Goal: Feedback & Contribution: Contribute content

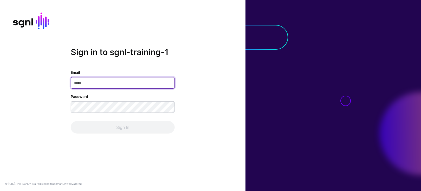
paste input "**********"
type input "**********"
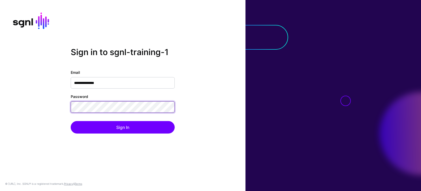
click at [71, 121] on button "Sign In" at bounding box center [123, 127] width 104 height 12
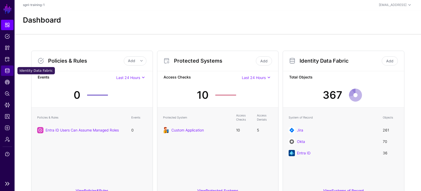
scroll to position [1, 0]
click at [7, 70] on span "Identity Data Fabric" at bounding box center [7, 70] width 5 height 5
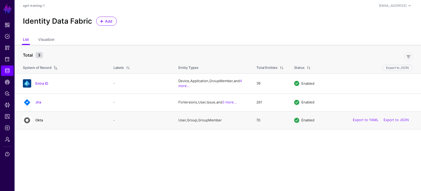
click at [39, 120] on link "Okta" at bounding box center [39, 120] width 8 height 4
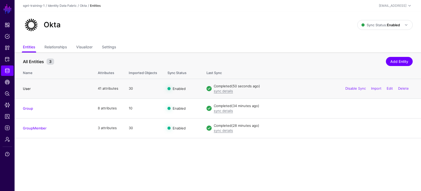
click at [28, 88] on link "User" at bounding box center [27, 89] width 8 height 4
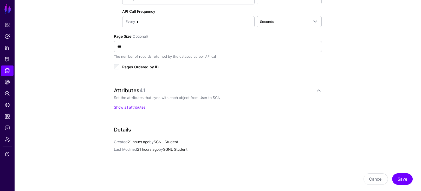
scroll to position [312, 0]
click at [140, 106] on link "Show all attributes" at bounding box center [129, 107] width 31 height 4
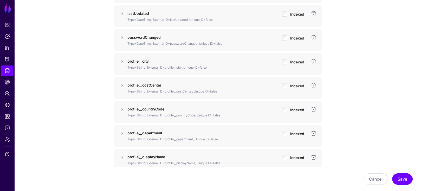
scroll to position [572, 0]
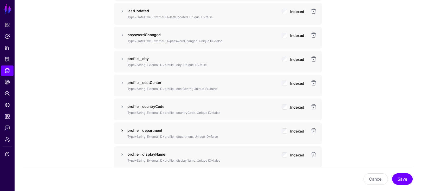
click at [121, 130] on link at bounding box center [122, 131] width 6 height 6
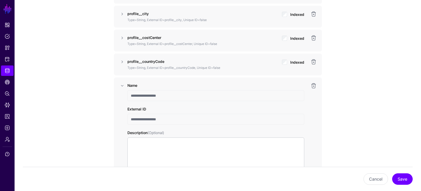
scroll to position [618, 0]
click at [123, 84] on link at bounding box center [122, 85] width 6 height 6
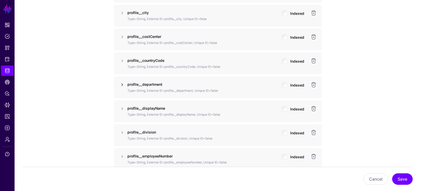
click at [123, 84] on link at bounding box center [122, 85] width 6 height 6
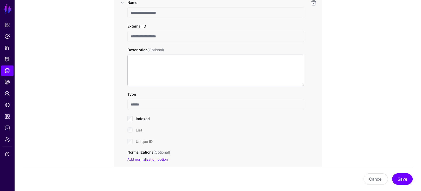
scroll to position [690, 0]
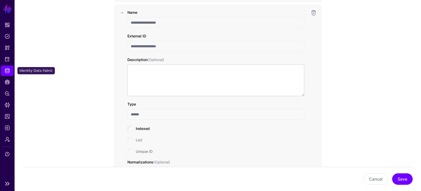
click at [9, 72] on span "Identity Data Fabric" at bounding box center [7, 70] width 5 height 5
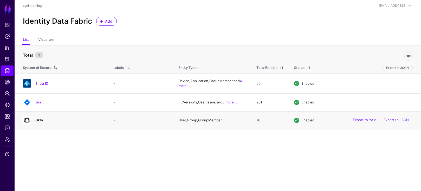
click at [38, 121] on link "Okta" at bounding box center [39, 120] width 8 height 4
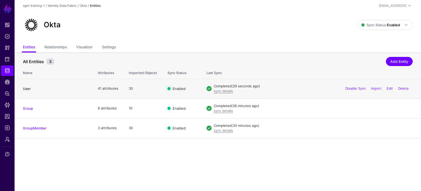
click at [24, 88] on link "User" at bounding box center [27, 89] width 8 height 4
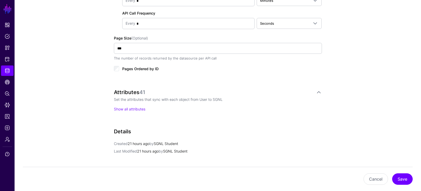
scroll to position [312, 0]
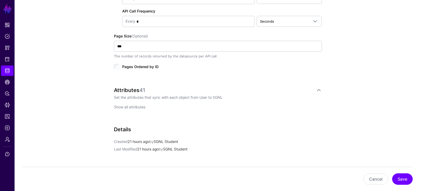
click at [131, 106] on link "Show all attributes" at bounding box center [129, 107] width 31 height 4
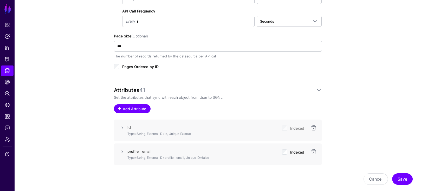
click at [130, 108] on span "Add Attribute" at bounding box center [134, 108] width 25 height 5
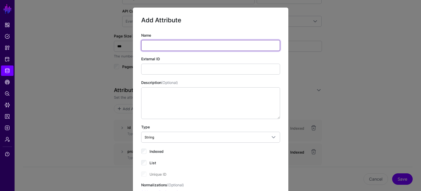
click at [150, 45] on input "Name" at bounding box center [210, 45] width 139 height 11
paste input "**********"
type input "**********"
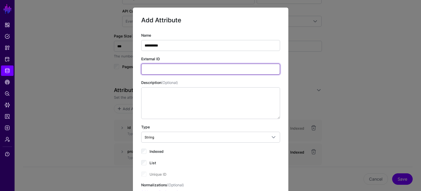
click at [157, 69] on input "External ID" at bounding box center [210, 69] width 139 height 11
paste input "**********"
click at [144, 69] on input "**********" at bounding box center [210, 69] width 139 height 11
click at [156, 71] on input "**********" at bounding box center [210, 69] width 139 height 11
type input "**********"
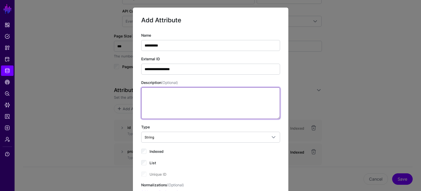
click at [184, 104] on textarea "Description (Optional)" at bounding box center [210, 103] width 139 height 32
paste textarea "**********"
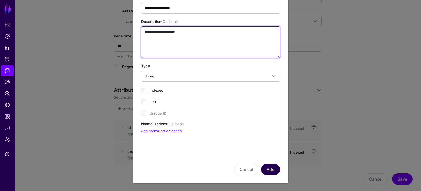
type textarea "**********"
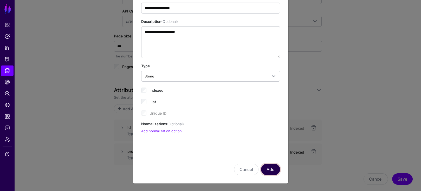
click at [276, 168] on button "Add" at bounding box center [270, 169] width 19 height 11
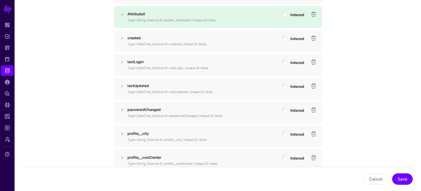
scroll to position [527, 0]
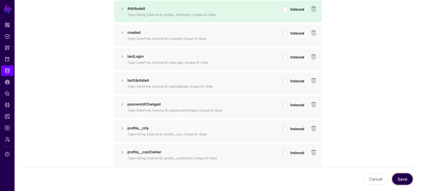
click at [410, 179] on button "Save" at bounding box center [402, 178] width 21 height 11
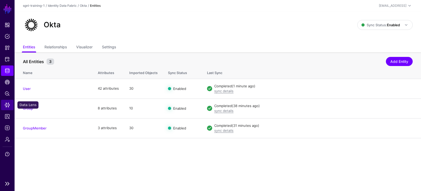
click at [8, 105] on span "Data Lens" at bounding box center [7, 104] width 5 height 5
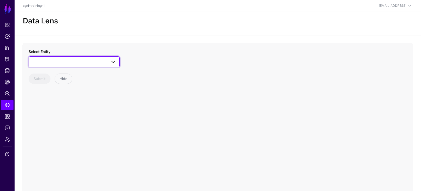
click at [89, 63] on span at bounding box center [74, 62] width 84 height 6
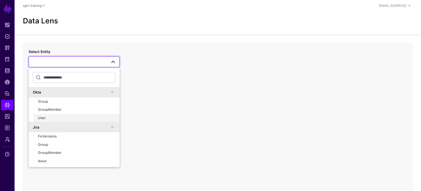
click at [42, 118] on span "User" at bounding box center [42, 118] width 8 height 4
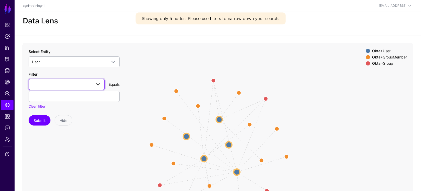
click at [64, 85] on span at bounding box center [66, 84] width 69 height 6
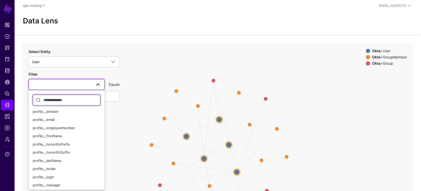
scroll to position [102, 0]
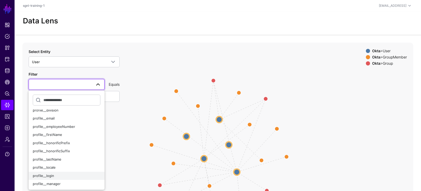
click at [45, 176] on span "profile__login" at bounding box center [43, 176] width 21 height 4
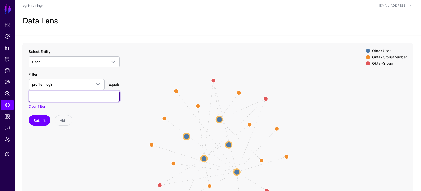
click at [82, 96] on input "text" at bounding box center [74, 96] width 91 height 11
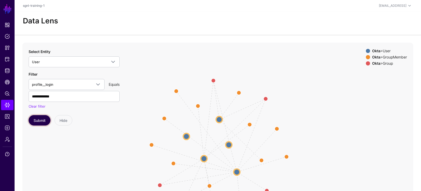
click at [41, 120] on button "Submit" at bounding box center [40, 120] width 22 height 10
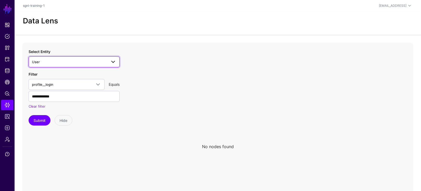
click at [69, 64] on span "User" at bounding box center [69, 62] width 75 height 6
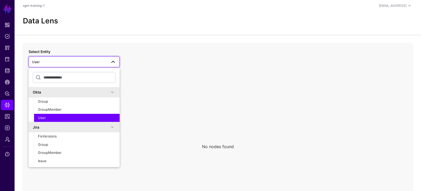
click at [43, 118] on span "User" at bounding box center [42, 118] width 8 height 4
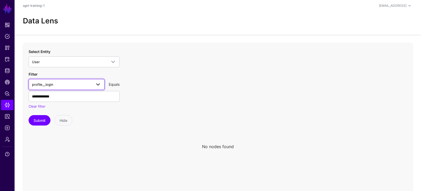
click at [63, 88] on link "profile__login" at bounding box center [67, 84] width 76 height 11
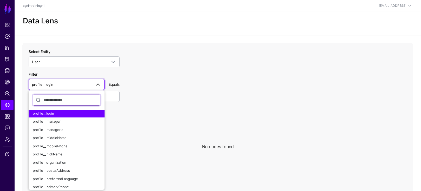
scroll to position [164, 0]
click at [45, 114] on span "profile__login" at bounding box center [43, 113] width 21 height 4
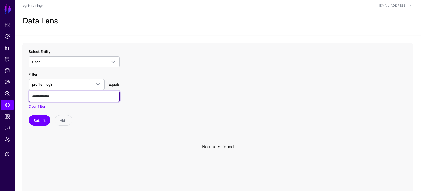
click at [47, 97] on input "**********" at bounding box center [74, 96] width 91 height 11
drag, startPoint x: 49, startPoint y: 96, endPoint x: 52, endPoint y: 103, distance: 7.2
click at [49, 97] on input "**********" at bounding box center [74, 96] width 91 height 11
click at [29, 115] on button "Submit" at bounding box center [40, 120] width 22 height 10
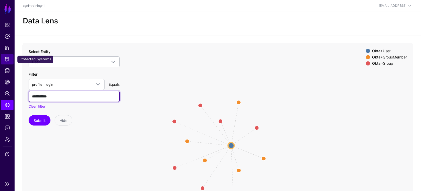
type input "**********"
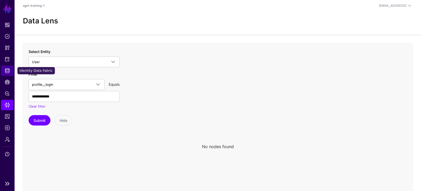
click at [5, 70] on span "Identity Data Fabric" at bounding box center [7, 70] width 5 height 5
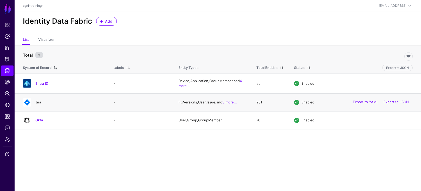
click at [39, 103] on link "Jira" at bounding box center [38, 102] width 6 height 4
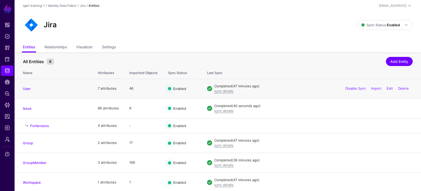
scroll to position [2, 0]
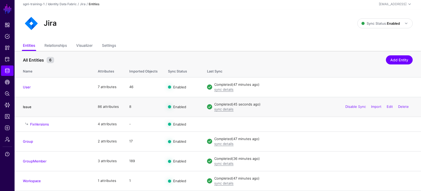
click at [28, 107] on link "Issue" at bounding box center [27, 107] width 9 height 4
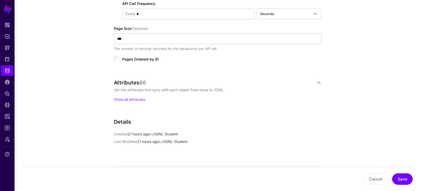
scroll to position [324, 0]
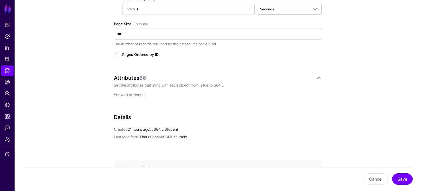
click at [135, 95] on link "Show all attributes" at bounding box center [129, 95] width 31 height 4
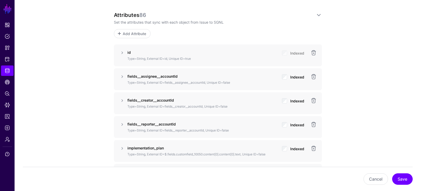
scroll to position [387, 0]
click at [137, 33] on span "Add Attribute" at bounding box center [134, 33] width 25 height 5
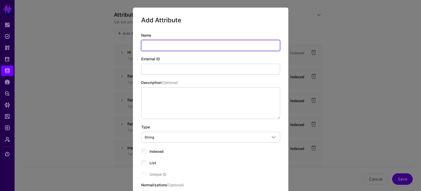
click at [167, 43] on input "Name" at bounding box center [210, 45] width 139 height 11
paste input "**********"
type input "**********"
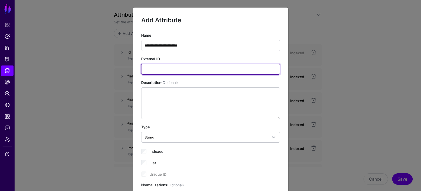
click at [160, 71] on input "External ID" at bounding box center [210, 69] width 139 height 11
paste input "**********"
type input "**********"
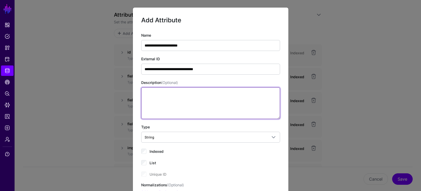
click at [168, 101] on textarea "Description (Optional)" at bounding box center [210, 103] width 139 height 32
paste textarea "**********"
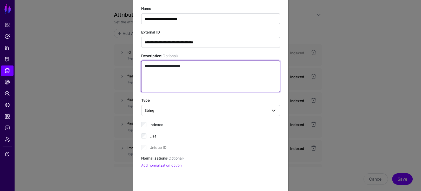
scroll to position [27, 0]
type textarea "**********"
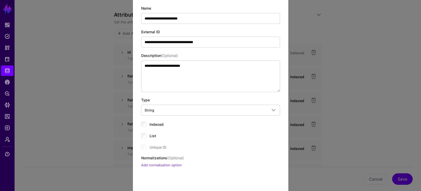
click at [158, 137] on div "List" at bounding box center [210, 135] width 139 height 6
click at [163, 122] on div "Indexed" at bounding box center [210, 124] width 139 height 6
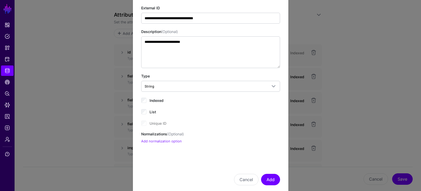
scroll to position [61, 0]
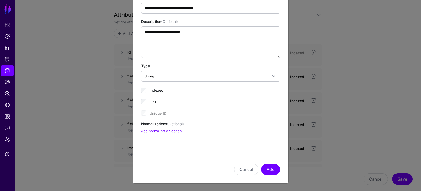
click at [158, 88] on span "Indexed" at bounding box center [156, 90] width 14 height 4
click at [167, 132] on link "Add normalization option" at bounding box center [161, 131] width 41 height 4
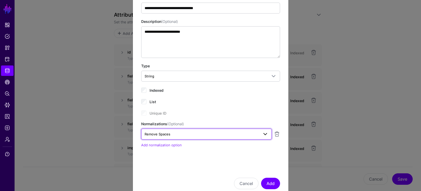
click at [184, 136] on span "Remove Spaces" at bounding box center [201, 134] width 114 height 6
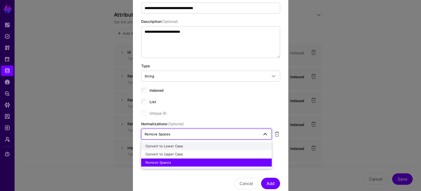
click at [171, 146] on span "Convert to Lower Case" at bounding box center [164, 146] width 38 height 4
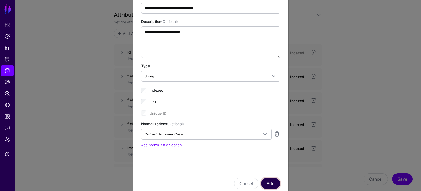
click at [273, 181] on button "Add" at bounding box center [270, 183] width 19 height 11
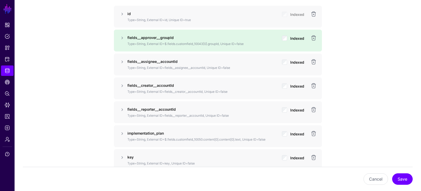
scroll to position [455, 0]
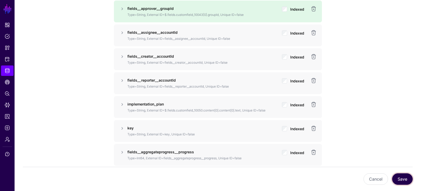
click at [406, 176] on button "Save" at bounding box center [402, 178] width 21 height 11
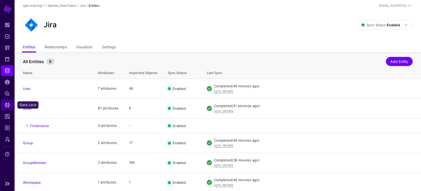
scroll to position [1, 0]
click at [11, 106] on link "Data Lens" at bounding box center [7, 105] width 12 height 10
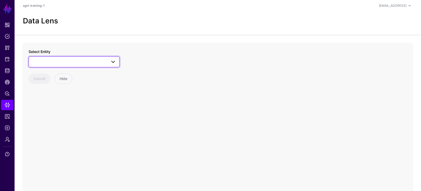
click at [56, 63] on span at bounding box center [74, 62] width 84 height 6
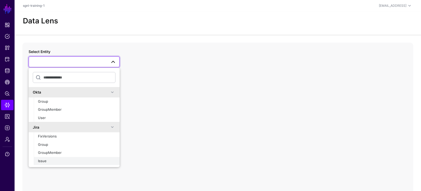
click at [41, 162] on span "Issue" at bounding box center [42, 161] width 9 height 4
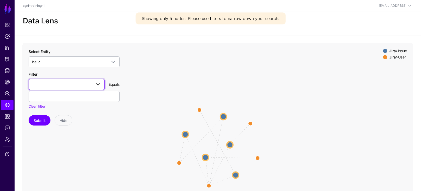
click at [59, 85] on span at bounding box center [66, 84] width 69 height 6
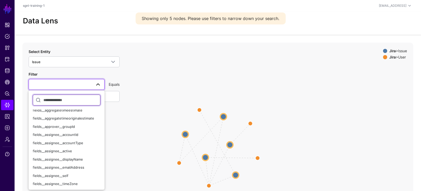
scroll to position [20, 0]
click at [61, 126] on span "fields__approver__groupId" at bounding box center [54, 126] width 42 height 4
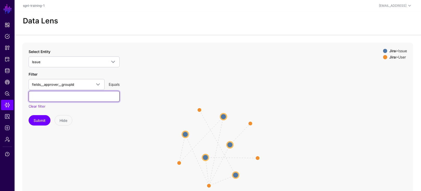
click at [40, 98] on input "text" at bounding box center [74, 96] width 91 height 11
paste input "**********"
type input "**********"
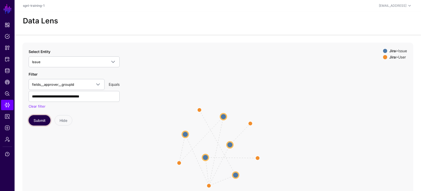
click at [38, 118] on button "Submit" at bounding box center [40, 120] width 22 height 10
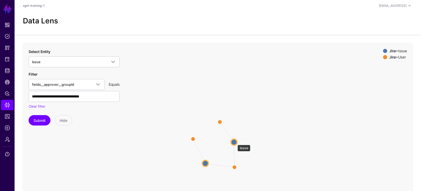
click at [235, 142] on circle at bounding box center [234, 142] width 6 height 6
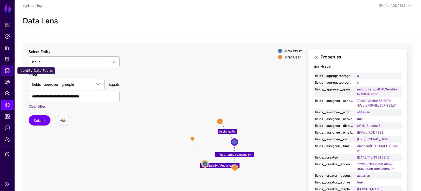
click at [5, 68] on span "Identity Data Fabric" at bounding box center [7, 70] width 5 height 5
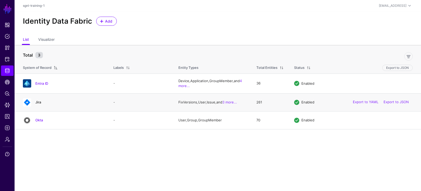
click at [39, 101] on link "Jira" at bounding box center [38, 102] width 6 height 4
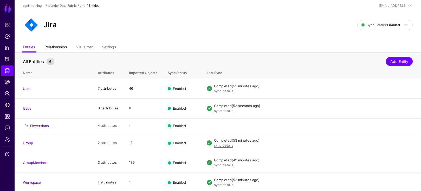
click at [56, 47] on link "Relationships" at bounding box center [55, 48] width 22 height 10
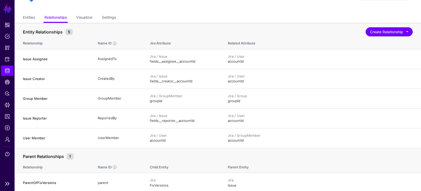
scroll to position [29, 0]
click at [9, 72] on span "Identity Data Fabric" at bounding box center [7, 70] width 5 height 5
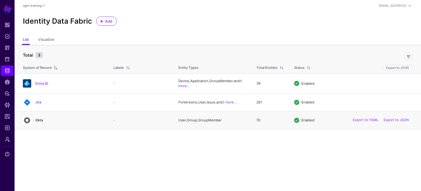
click at [39, 121] on link "Okta" at bounding box center [39, 120] width 8 height 4
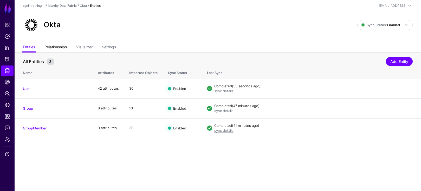
click at [67, 47] on link "Relationships" at bounding box center [55, 48] width 22 height 10
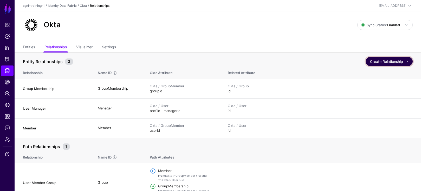
click at [407, 60] on button "Create Relationship" at bounding box center [388, 61] width 47 height 9
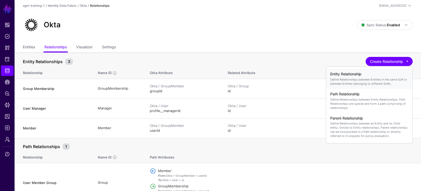
click at [345, 76] on div "Entity Relationship Define Relationships between Entities in the same SoR or be…" at bounding box center [369, 79] width 78 height 18
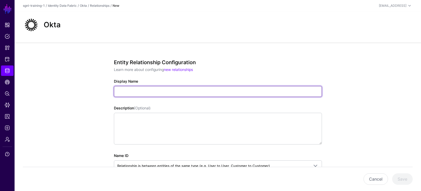
click at [130, 90] on input "Display Name" at bounding box center [218, 91] width 208 height 11
paste input "**********"
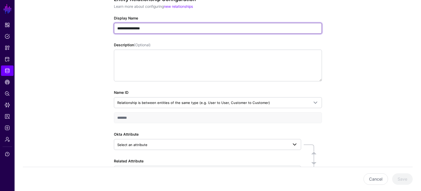
scroll to position [63, 0]
type input "**********"
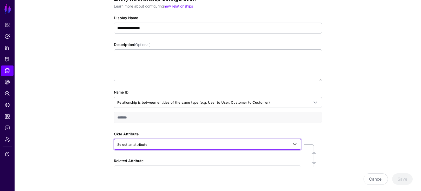
click at [153, 143] on span "Select an attribute" at bounding box center [202, 145] width 171 height 6
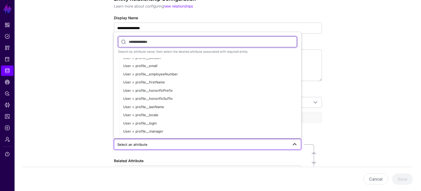
scroll to position [201, 0]
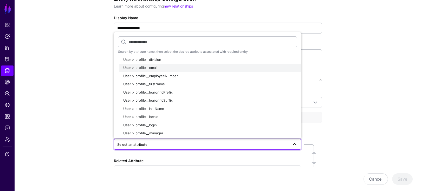
click at [142, 68] on span "User > profile__email" at bounding box center [140, 67] width 34 height 4
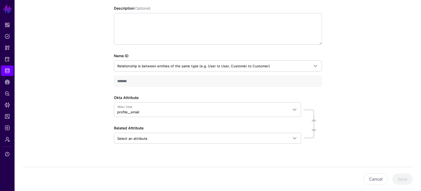
scroll to position [102, 0]
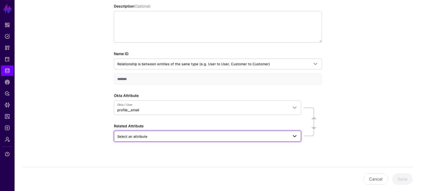
click at [145, 135] on span "Select an attribute" at bounding box center [132, 136] width 30 height 4
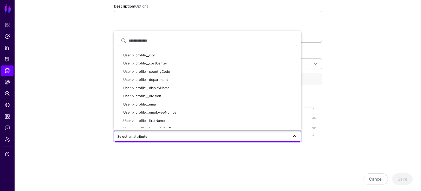
scroll to position [2414, 0]
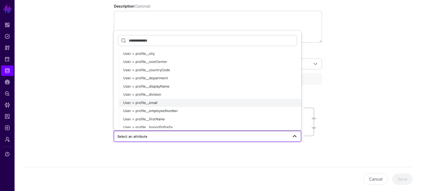
click at [144, 104] on span "User > profile__email" at bounding box center [140, 103] width 34 height 4
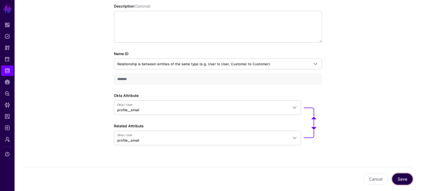
click at [398, 180] on button "Save" at bounding box center [402, 178] width 21 height 11
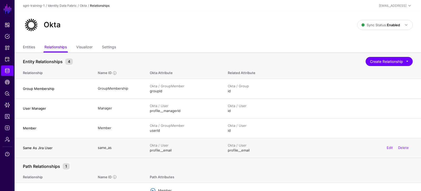
click at [248, 149] on div "Okta / User profile__email Edit Delete" at bounding box center [320, 148] width 185 height 10
click at [405, 148] on link "Delete" at bounding box center [403, 148] width 11 height 4
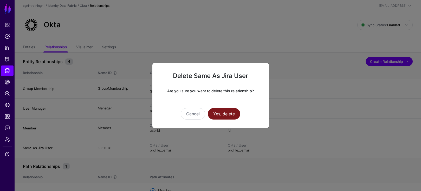
click at [221, 114] on button "Yes, delete" at bounding box center [224, 113] width 32 height 11
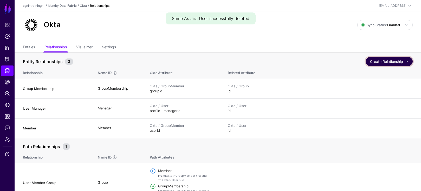
click at [387, 60] on button "Create Relationship" at bounding box center [388, 61] width 47 height 9
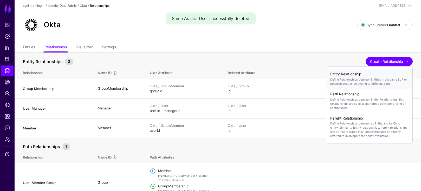
click at [349, 76] on h4 "Entity Relationship" at bounding box center [369, 74] width 78 height 4
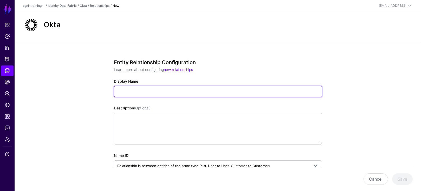
click at [126, 91] on input "Display Name" at bounding box center [218, 91] width 208 height 11
paste input "**********"
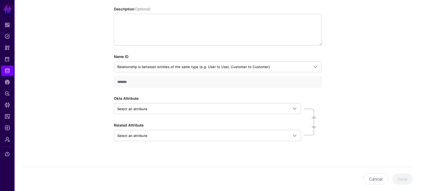
scroll to position [102, 0]
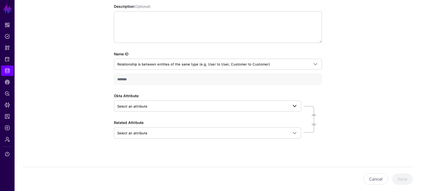
type input "**********"
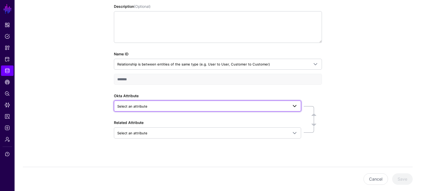
click at [131, 107] on span "Select an attribute" at bounding box center [132, 106] width 30 height 4
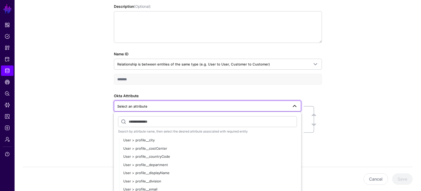
scroll to position [160, 0]
click at [143, 188] on span "User > profile__email" at bounding box center [140, 189] width 34 height 4
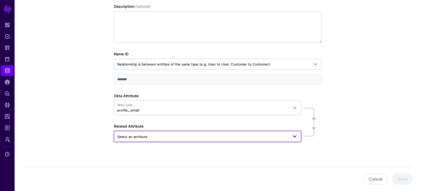
click at [132, 137] on span "Select an attribute" at bounding box center [132, 137] width 30 height 4
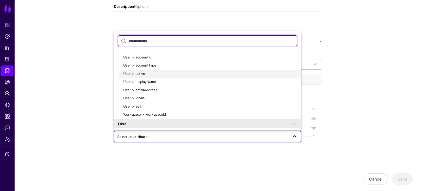
scroll to position [2188, 0]
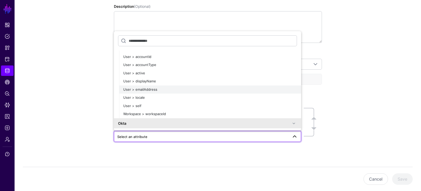
click at [139, 91] on span "User > emailAddress" at bounding box center [140, 89] width 34 height 4
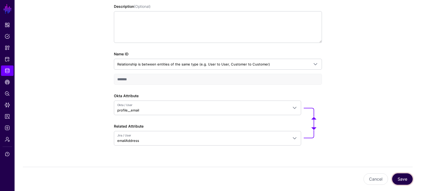
click at [403, 176] on button "Save" at bounding box center [402, 178] width 21 height 11
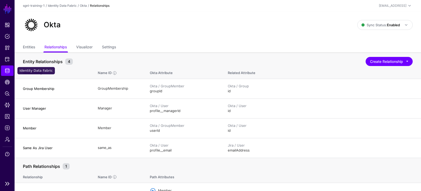
click at [8, 70] on span "Identity Data Fabric" at bounding box center [7, 70] width 5 height 5
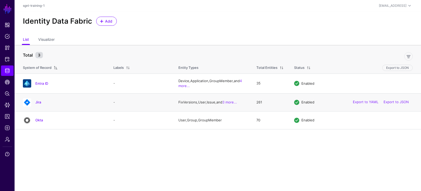
click at [38, 104] on h4 "Jira" at bounding box center [69, 102] width 68 height 5
click at [38, 103] on link "Jira" at bounding box center [38, 102] width 6 height 4
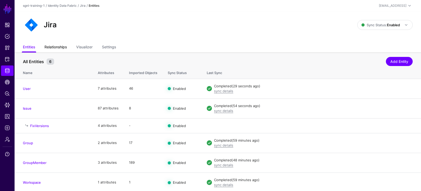
click at [53, 47] on link "Relationships" at bounding box center [55, 48] width 22 height 10
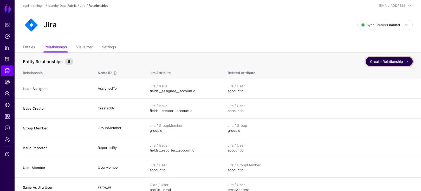
click at [396, 62] on button "Create Relationship" at bounding box center [388, 61] width 47 height 9
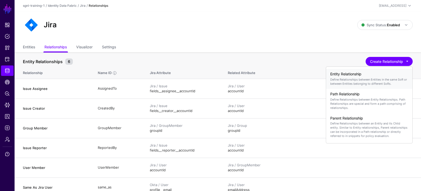
click at [346, 78] on p "Define Relationships between Entities in the same SoR or between Entities belon…" at bounding box center [369, 81] width 78 height 8
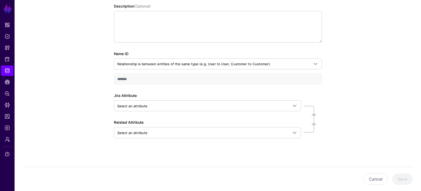
scroll to position [103, 0]
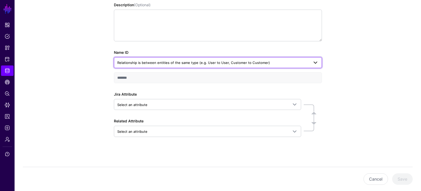
click at [189, 63] on span "Relationship is between entities of the same type (e.g. User to User, Customer …" at bounding box center [193, 63] width 153 height 4
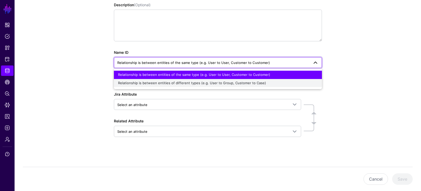
click at [189, 84] on span "Relationship is between entities of different types (e.g. User to Group, Custom…" at bounding box center [192, 83] width 148 height 4
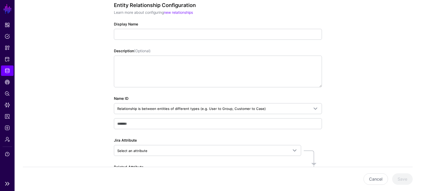
scroll to position [55, 0]
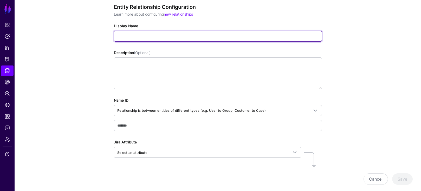
click at [125, 36] on input "Display Name" at bounding box center [218, 36] width 208 height 11
paste input "**********"
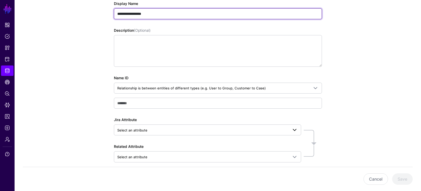
scroll to position [82, 0]
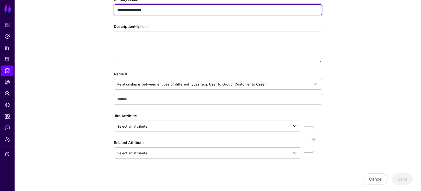
type input "**********"
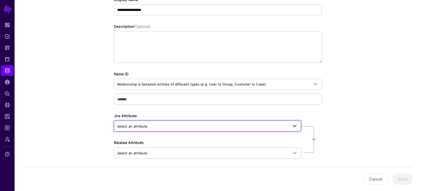
type input "**********"
click at [136, 127] on span "Select an attribute" at bounding box center [132, 126] width 30 height 4
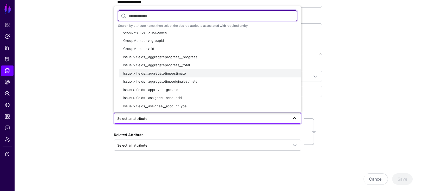
scroll to position [67, 0]
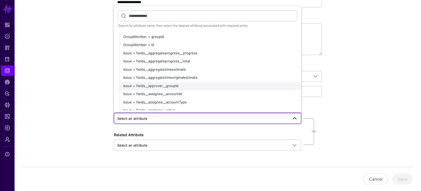
click at [151, 87] on span "Issue > fields__approver__groupId" at bounding box center [150, 86] width 55 height 4
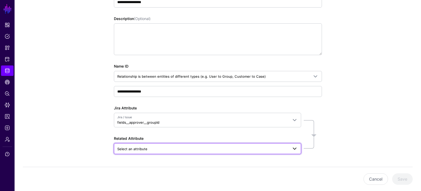
click at [143, 148] on span "Select an attribute" at bounding box center [132, 149] width 30 height 4
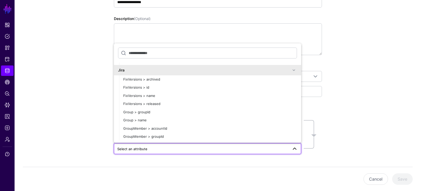
scroll to position [1394, 0]
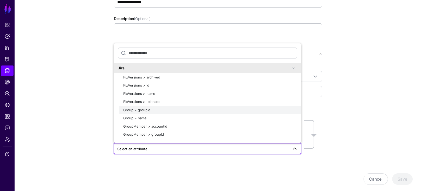
click at [145, 111] on span "Group > groupId" at bounding box center [136, 110] width 27 height 4
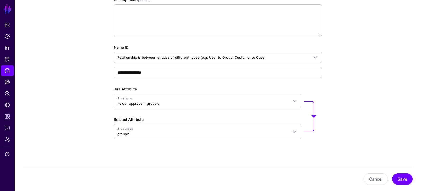
scroll to position [110, 0]
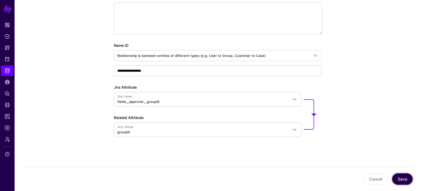
click at [404, 178] on button "Save" at bounding box center [402, 178] width 21 height 11
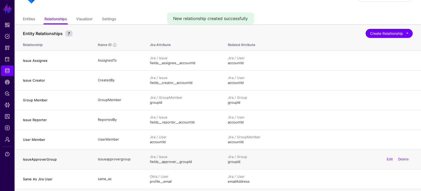
scroll to position [27, 0]
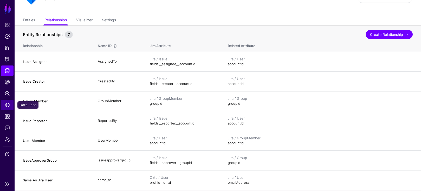
click at [7, 107] on span "Data Lens" at bounding box center [7, 104] width 5 height 5
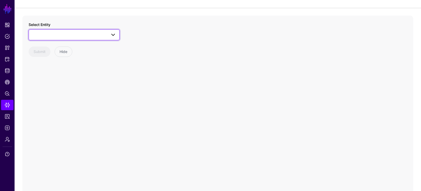
click at [91, 34] on span at bounding box center [74, 35] width 84 height 6
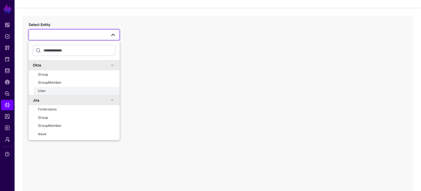
click at [45, 90] on span "User" at bounding box center [42, 91] width 8 height 4
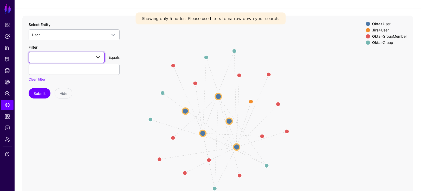
click at [57, 57] on span at bounding box center [66, 57] width 69 height 6
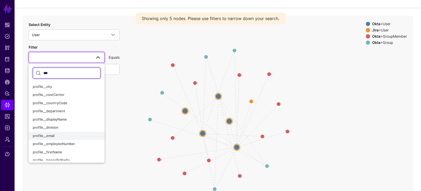
type input "***"
click at [48, 135] on span "profile__email" at bounding box center [44, 136] width 22 height 4
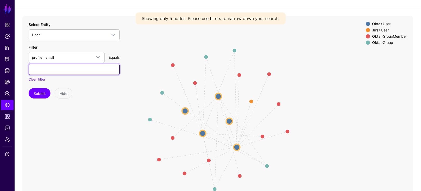
click at [55, 69] on input "text" at bounding box center [74, 69] width 91 height 11
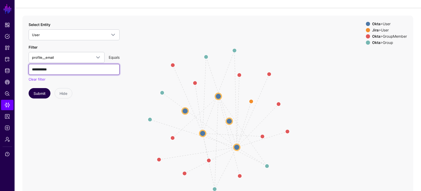
type input "**********"
click at [45, 92] on button "Submit" at bounding box center [40, 93] width 22 height 10
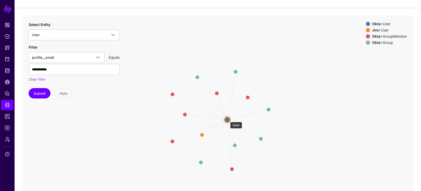
click at [227, 119] on circle at bounding box center [227, 119] width 6 height 6
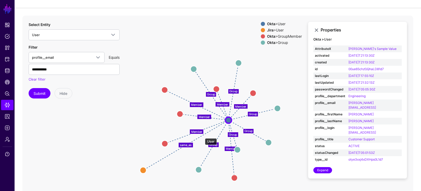
drag, startPoint x: 202, startPoint y: 136, endPoint x: 144, endPoint y: 171, distance: 68.2
click at [144, 171] on circle at bounding box center [143, 170] width 6 height 6
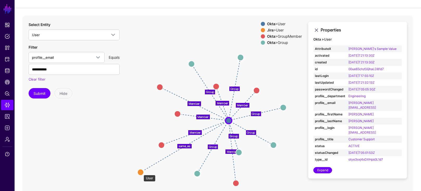
click at [141, 172] on circle at bounding box center [140, 172] width 6 height 6
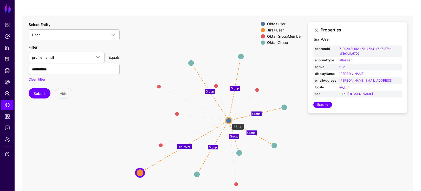
click at [229, 121] on circle at bounding box center [229, 120] width 6 height 6
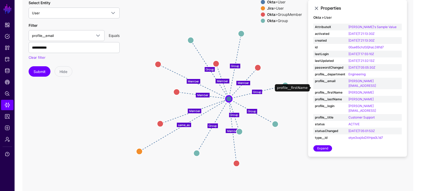
scroll to position [49, 0]
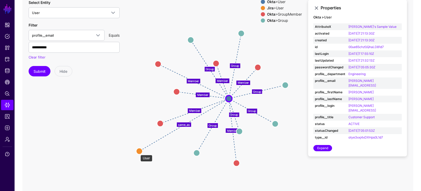
click at [138, 152] on circle at bounding box center [139, 151] width 6 height 6
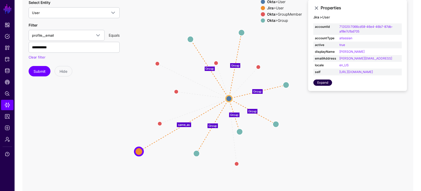
click at [323, 86] on link "Expand" at bounding box center [322, 83] width 19 height 6
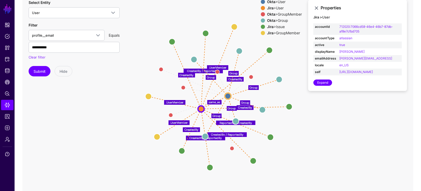
click at [267, 27] on strong "Jira" at bounding box center [270, 26] width 6 height 4
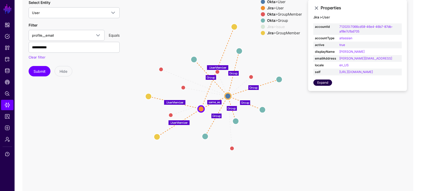
click at [324, 86] on link "Expand" at bounding box center [322, 83] width 19 height 6
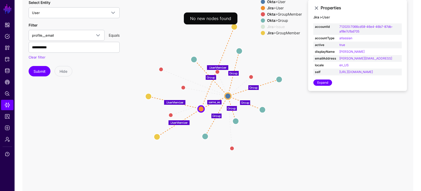
click at [276, 28] on div "Jira > Issue" at bounding box center [284, 27] width 37 height 4
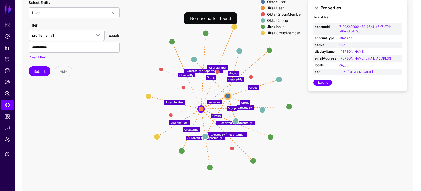
click at [282, 33] on div "Jira > GroupMember" at bounding box center [284, 33] width 37 height 4
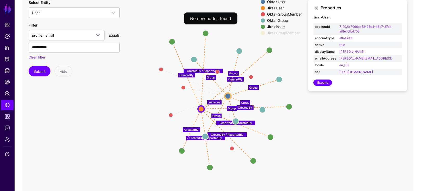
drag, startPoint x: 277, startPoint y: 20, endPoint x: 278, endPoint y: 16, distance: 4.4
click at [277, 19] on div "Okta > Group" at bounding box center [284, 20] width 37 height 4
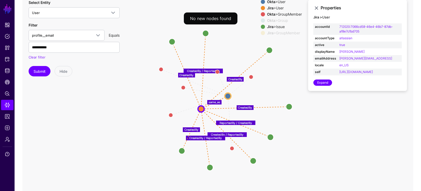
drag, startPoint x: 278, startPoint y: 14, endPoint x: 276, endPoint y: 11, distance: 4.1
click at [278, 14] on div "Okta > GroupMember" at bounding box center [284, 14] width 37 height 4
click at [275, 8] on div "Jira > User" at bounding box center [284, 8] width 37 height 4
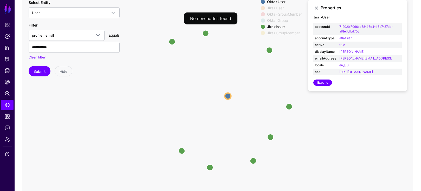
click at [279, 1] on div "Okta > User" at bounding box center [284, 2] width 37 height 4
click at [269, 49] on circle at bounding box center [269, 50] width 6 height 6
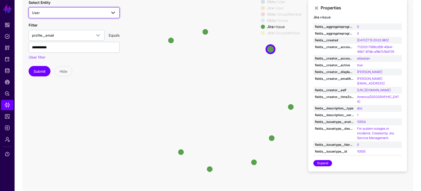
click at [93, 12] on span "User" at bounding box center [69, 13] width 75 height 6
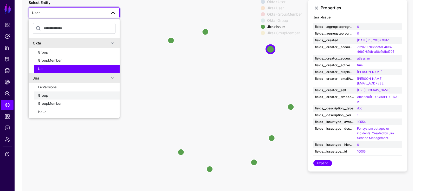
click at [48, 96] on div "Group" at bounding box center [76, 95] width 77 height 5
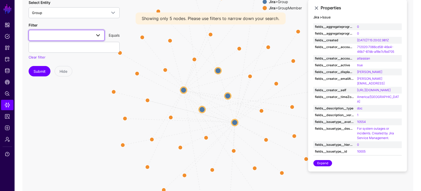
click at [60, 38] on span at bounding box center [66, 35] width 69 height 6
click at [40, 66] on span "groupId" at bounding box center [39, 64] width 12 height 4
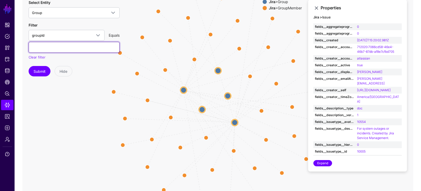
click at [63, 49] on input "text" at bounding box center [74, 47] width 91 height 11
paste input "**********"
type input "**********"
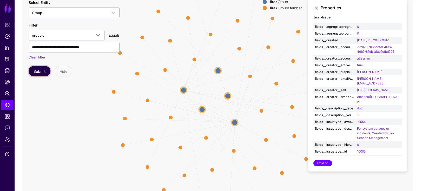
click at [48, 72] on button "Submit" at bounding box center [40, 71] width 22 height 10
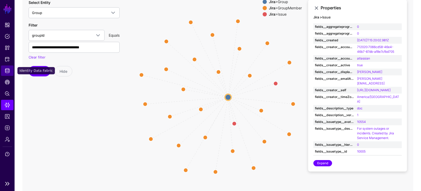
click at [8, 72] on span "Identity Data Fabric" at bounding box center [7, 70] width 5 height 5
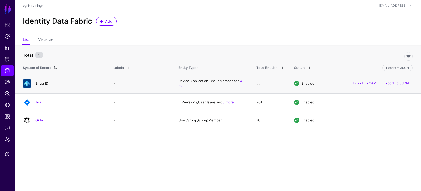
click at [40, 82] on link "Entra ID" at bounding box center [41, 83] width 13 height 4
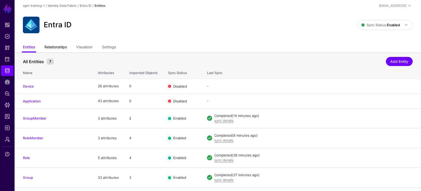
click at [58, 46] on link "Relationships" at bounding box center [55, 48] width 22 height 10
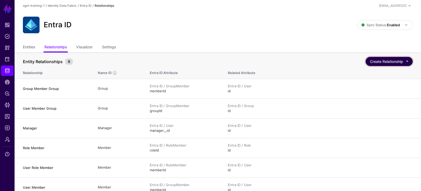
click at [389, 63] on button "Create Relationship" at bounding box center [388, 61] width 47 height 9
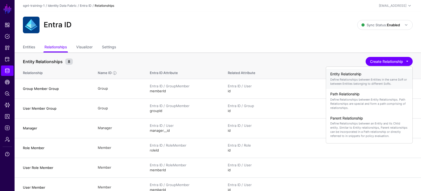
click at [345, 78] on p "Define Relationships between Entities in the same SoR or between Entities belon…" at bounding box center [369, 81] width 78 height 8
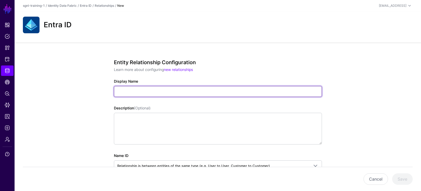
click at [132, 90] on input "Display Name" at bounding box center [218, 91] width 208 height 11
paste input "**********"
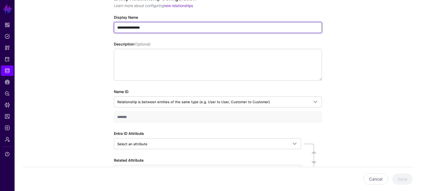
scroll to position [65, 0]
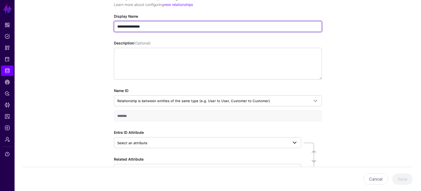
type input "**********"
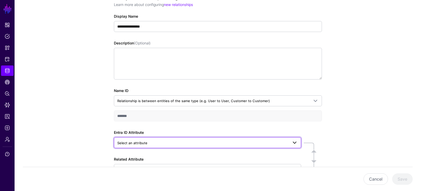
click at [133, 143] on span "Select an attribute" at bounding box center [132, 143] width 30 height 4
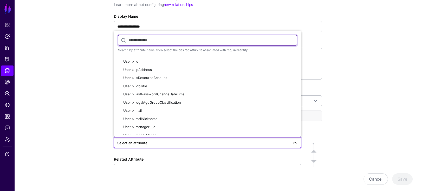
scroll to position [1107, 0]
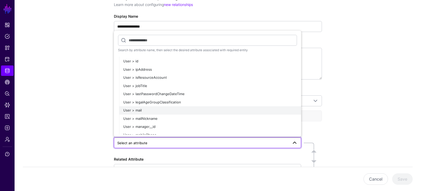
click at [128, 108] on span "User > mail" at bounding box center [132, 110] width 18 height 4
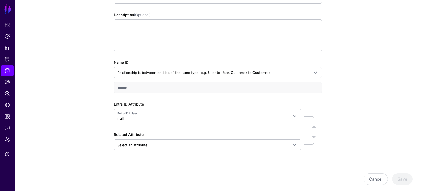
scroll to position [107, 0]
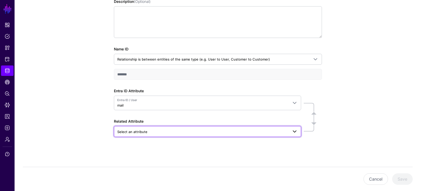
click at [134, 135] on span "Select an attribute" at bounding box center [207, 131] width 180 height 6
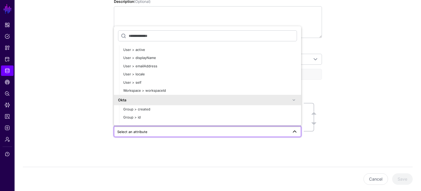
scroll to position [2208, 0]
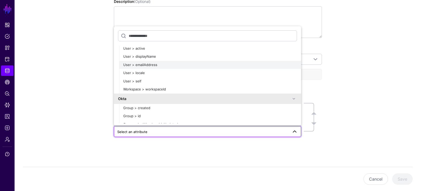
click at [144, 65] on span "User > emailAddress" at bounding box center [140, 65] width 34 height 4
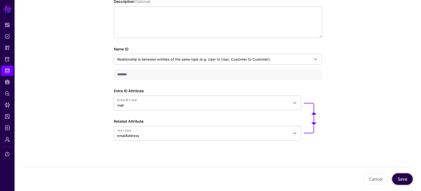
click at [408, 179] on button "Save" at bounding box center [402, 178] width 21 height 11
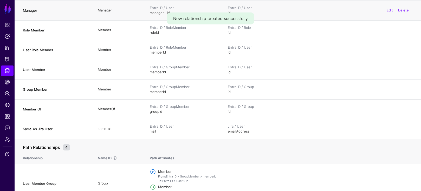
scroll to position [120, 0]
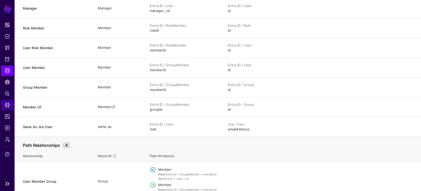
click at [7, 106] on span "Data Lens" at bounding box center [7, 104] width 5 height 5
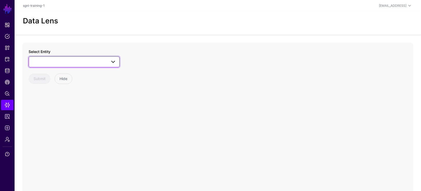
click at [54, 60] on span at bounding box center [74, 62] width 84 height 6
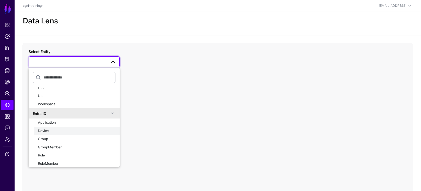
scroll to position [84, 0]
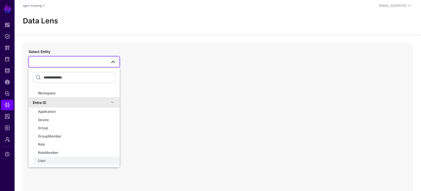
click at [45, 160] on span "User" at bounding box center [42, 161] width 8 height 4
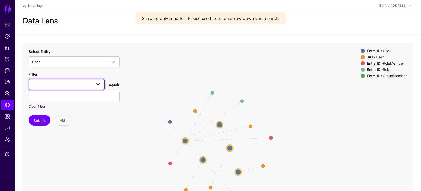
click at [54, 85] on span at bounding box center [66, 84] width 69 height 6
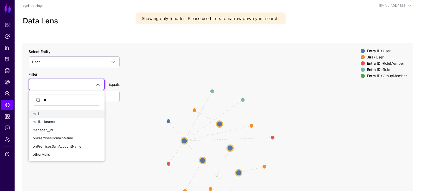
type input "**"
click at [44, 113] on div "mail" at bounding box center [67, 113] width 68 height 5
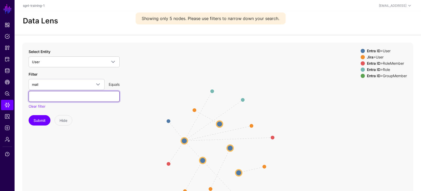
click at [49, 96] on input "text" at bounding box center [74, 96] width 91 height 11
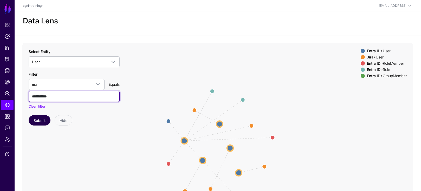
type input "**********"
click at [42, 117] on button "Submit" at bounding box center [40, 120] width 22 height 10
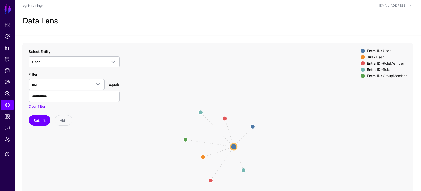
click at [361, 57] on span at bounding box center [362, 57] width 4 height 4
click at [203, 156] on circle at bounding box center [203, 157] width 9 height 9
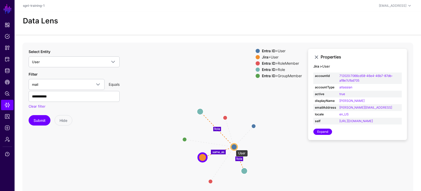
click at [233, 147] on circle at bounding box center [234, 147] width 6 height 6
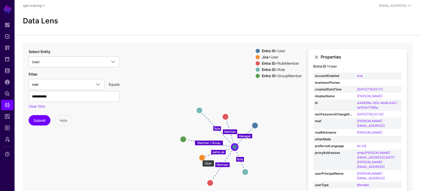
click at [200, 157] on circle at bounding box center [202, 157] width 6 height 6
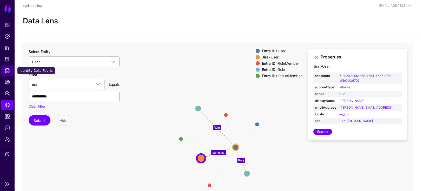
click at [8, 71] on span "Identity Data Fabric" at bounding box center [7, 70] width 5 height 5
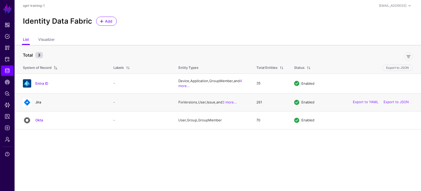
click at [39, 103] on link "Jira" at bounding box center [38, 102] width 6 height 4
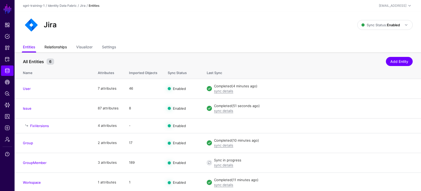
click at [63, 47] on link "Relationships" at bounding box center [55, 48] width 22 height 10
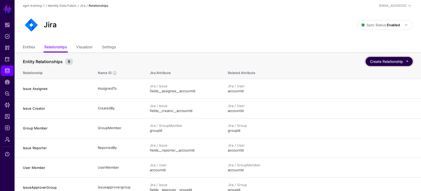
click at [380, 64] on button "Create Relationship" at bounding box center [388, 61] width 47 height 9
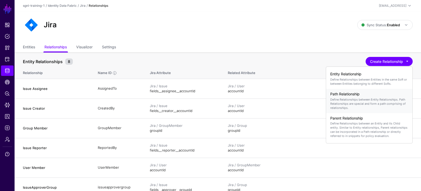
click at [342, 96] on h4 "Path Relationship" at bounding box center [369, 94] width 78 height 4
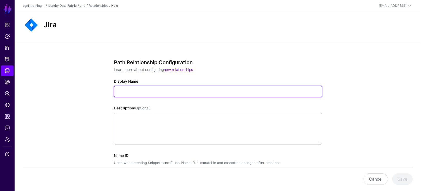
click at [129, 91] on input "Display Name" at bounding box center [218, 91] width 208 height 11
paste input "**********"
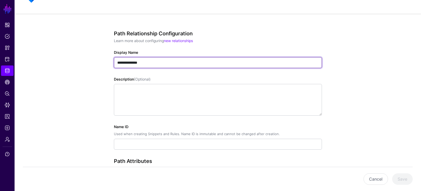
scroll to position [32, 0]
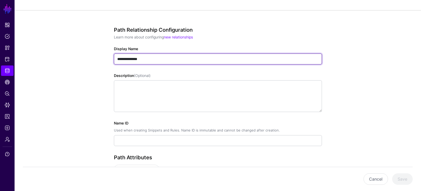
type input "**********"
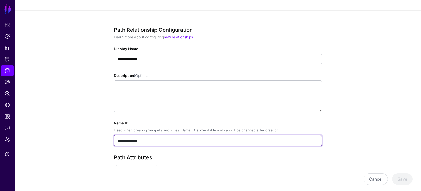
click at [129, 140] on input "**********" at bounding box center [218, 140] width 208 height 11
click at [167, 141] on input "**********" at bounding box center [218, 140] width 208 height 11
click at [160, 141] on input "**********" at bounding box center [218, 140] width 208 height 11
drag, startPoint x: 162, startPoint y: 140, endPoint x: 107, endPoint y: 141, distance: 54.8
click at [107, 141] on div "**********" at bounding box center [217, 144] width 241 height 269
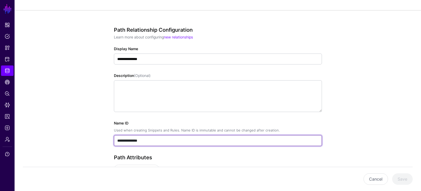
drag, startPoint x: 131, startPoint y: 140, endPoint x: 113, endPoint y: 141, distance: 18.2
click at [113, 141] on div "**********" at bounding box center [217, 144] width 241 height 269
paste input "text"
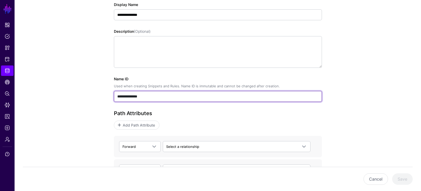
scroll to position [76, 0]
type input "**********"
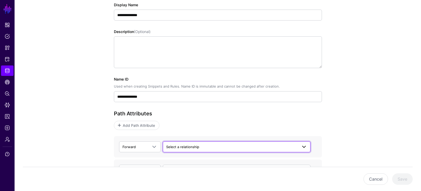
click at [189, 145] on span "Select a relationship" at bounding box center [182, 147] width 33 height 4
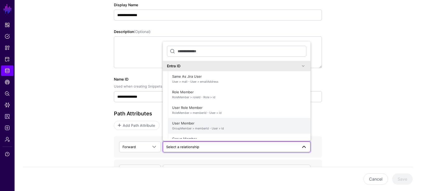
click at [184, 123] on span "User Member GroupMember > memberId - User > id" at bounding box center [239, 126] width 134 height 12
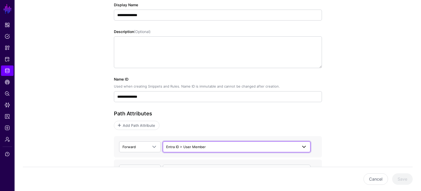
click at [180, 146] on span "Entra ID > User Member" at bounding box center [186, 147] width 40 height 4
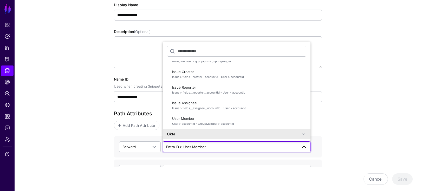
scroll to position [204, 0]
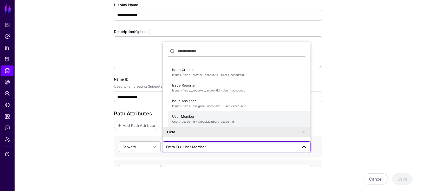
click at [180, 118] on span "User Member User > accountId - GroupMember > accountId" at bounding box center [239, 119] width 134 height 12
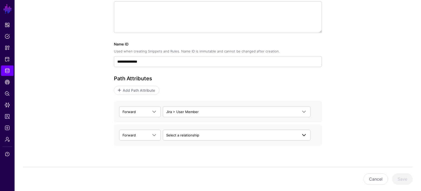
scroll to position [112, 0]
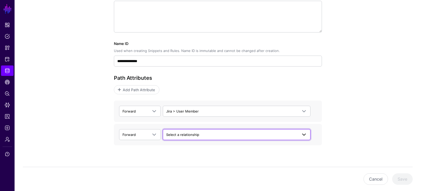
click at [195, 134] on span "Select a relationship" at bounding box center [182, 135] width 33 height 4
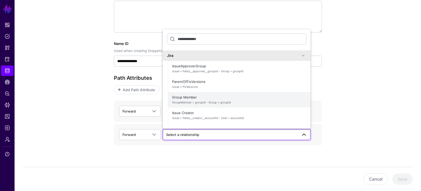
scroll to position [147, 0]
click at [180, 102] on span "GroupMember > groupId - Group > groupId" at bounding box center [239, 104] width 134 height 4
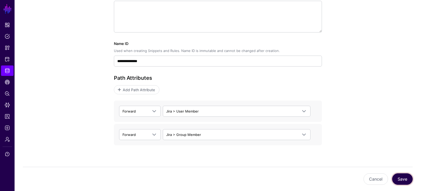
click at [399, 177] on button "Save" at bounding box center [402, 178] width 21 height 11
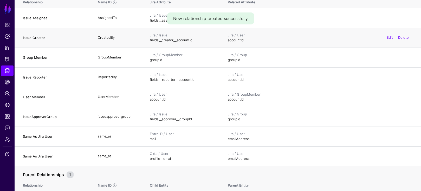
scroll to position [71, 0]
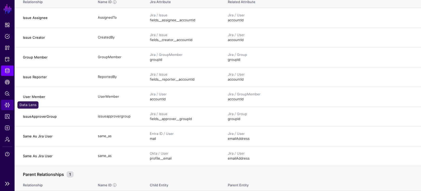
click at [7, 105] on span "Data Lens" at bounding box center [7, 104] width 5 height 5
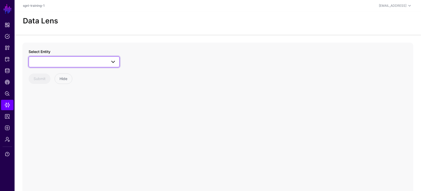
click at [58, 64] on span at bounding box center [74, 62] width 84 height 6
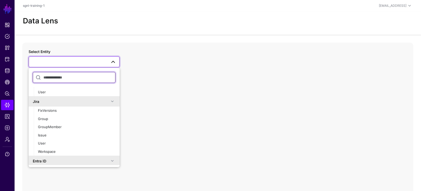
scroll to position [27, 0]
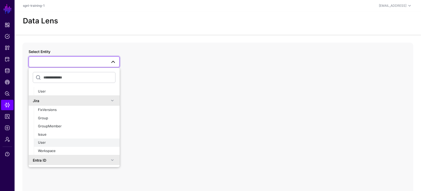
click at [46, 143] on div "User" at bounding box center [76, 142] width 77 height 5
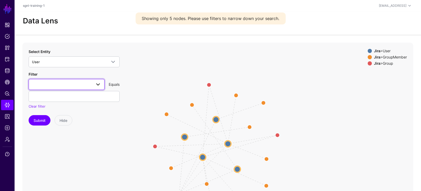
click at [55, 85] on span at bounding box center [66, 84] width 69 height 6
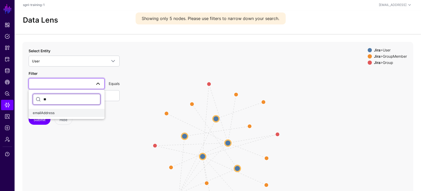
type input "**"
click at [52, 111] on span "emailAddress" at bounding box center [44, 113] width 22 height 4
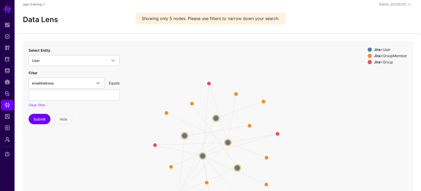
scroll to position [1, 0]
click at [79, 96] on input "text" at bounding box center [74, 95] width 91 height 11
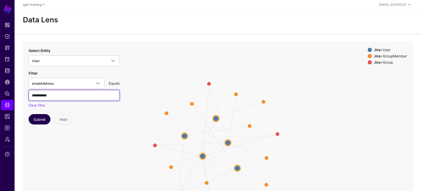
type input "**********"
click at [44, 120] on button "Submit" at bounding box center [40, 119] width 22 height 10
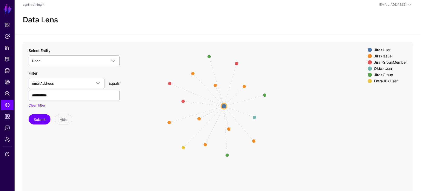
drag, startPoint x: 148, startPoint y: 79, endPoint x: 152, endPoint y: 51, distance: 28.0
click at [152, 51] on icon "CreatedBy CreatedBy / ReportedBy ReportedBy / CreatedBy CreatedBy CreatedBy / R…" at bounding box center [217, 146] width 391 height 208
click at [386, 64] on div "Jira > GroupMember" at bounding box center [390, 62] width 35 height 4
click at [383, 56] on div "Jira > Issue" at bounding box center [390, 56] width 35 height 4
click at [381, 69] on div "Okta > User" at bounding box center [390, 69] width 35 height 4
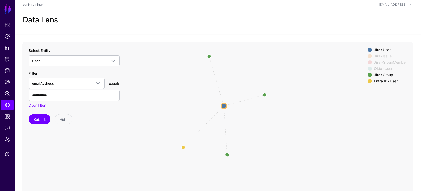
click at [381, 82] on strong "Entra ID" at bounding box center [381, 81] width 14 height 4
click at [225, 106] on circle at bounding box center [223, 105] width 5 height 5
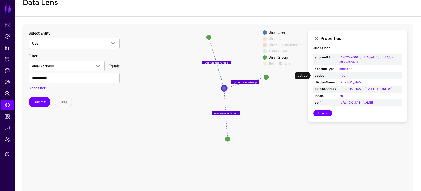
scroll to position [20, 0]
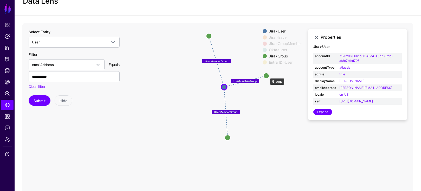
click at [267, 76] on circle at bounding box center [265, 75] width 5 height 5
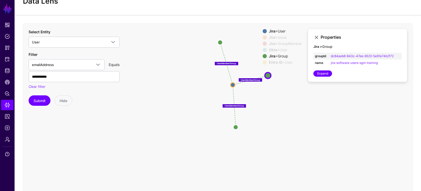
scroll to position [26, 0]
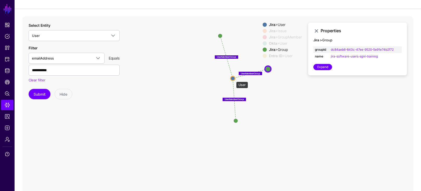
drag, startPoint x: 233, startPoint y: 79, endPoint x: 229, endPoint y: 83, distance: 5.9
click at [233, 79] on circle at bounding box center [232, 78] width 4 height 4
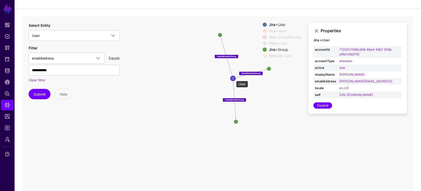
click at [233, 78] on circle at bounding box center [233, 78] width 4 height 4
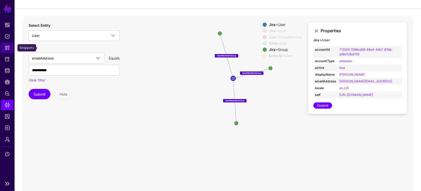
click at [8, 47] on span "Snippets" at bounding box center [7, 47] width 5 height 5
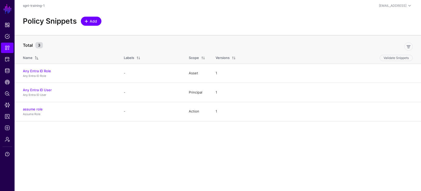
click at [90, 23] on span "Add" at bounding box center [93, 20] width 9 height 5
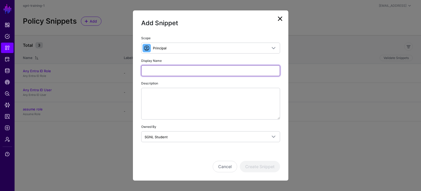
click at [162, 71] on input "Display Name" at bounding box center [210, 70] width 139 height 11
paste input "**********"
type input "**********"
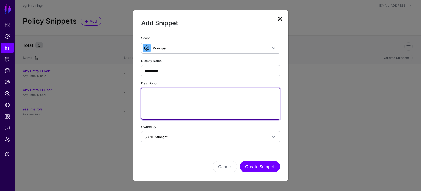
click at [151, 96] on textarea "Description" at bounding box center [210, 104] width 139 height 32
paste textarea "**********"
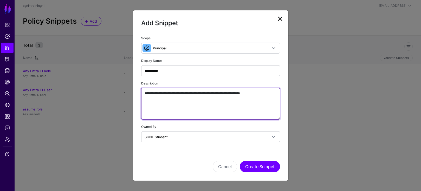
type textarea "**********"
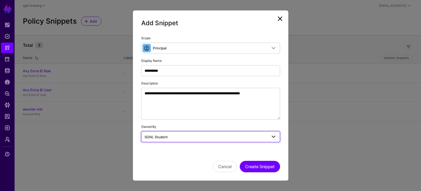
click at [160, 138] on span "SGNL Student" at bounding box center [155, 137] width 23 height 4
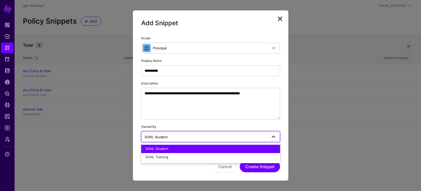
click at [160, 137] on span "SGNL Student" at bounding box center [155, 137] width 23 height 4
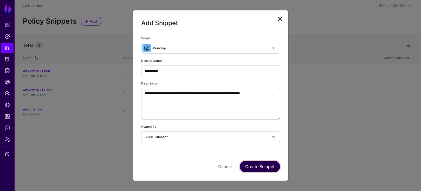
click at [268, 168] on button "Create Snippet" at bounding box center [260, 166] width 40 height 11
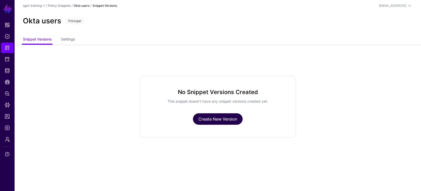
click at [212, 119] on link "Create New Version" at bounding box center [218, 118] width 50 height 11
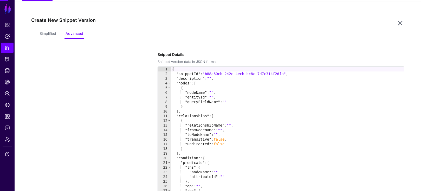
scroll to position [45, 0]
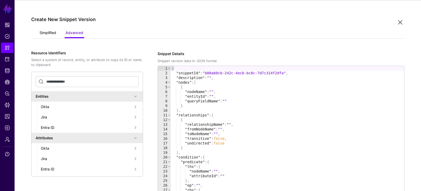
click at [51, 32] on link "Simplified" at bounding box center [48, 33] width 17 height 10
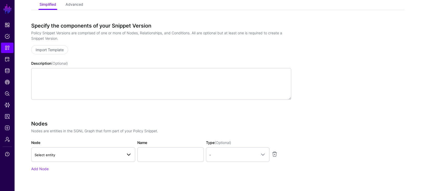
scroll to position [74, 0]
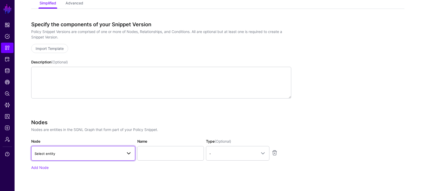
click at [52, 155] on span "Select entity" at bounding box center [45, 154] width 21 height 4
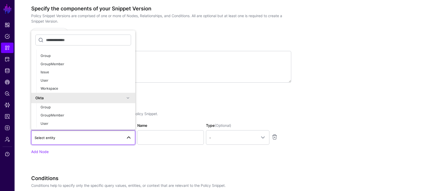
scroll to position [91, 0]
click at [44, 122] on span "User" at bounding box center [45, 123] width 8 height 4
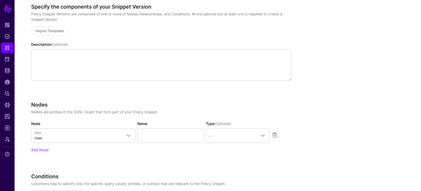
scroll to position [92, 0]
click at [163, 139] on input "Name" at bounding box center [170, 135] width 67 height 15
paste input "********"
type input "********"
click at [232, 136] on span "-" at bounding box center [232, 136] width 47 height 6
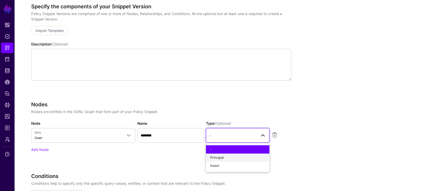
click at [221, 157] on span "Principal" at bounding box center [217, 157] width 14 height 4
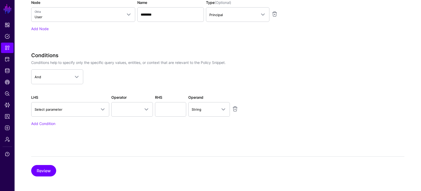
scroll to position [213, 0]
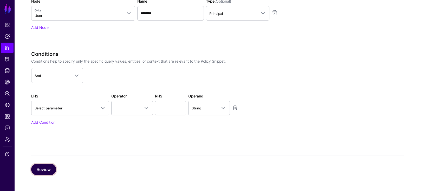
click at [45, 168] on button "Review" at bounding box center [43, 169] width 25 height 11
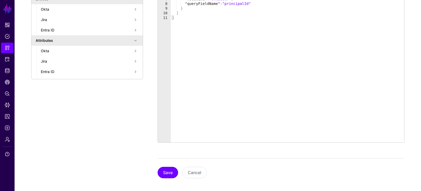
scroll to position [146, 0]
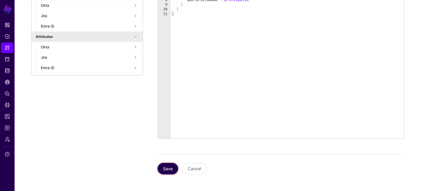
click at [172, 170] on button "Save" at bounding box center [167, 168] width 21 height 11
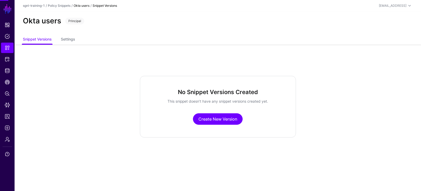
scroll to position [0, 0]
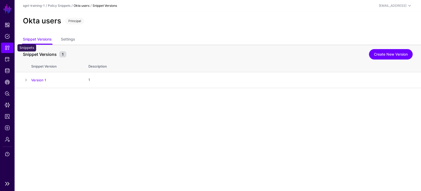
click at [6, 48] on span "Snippets" at bounding box center [7, 47] width 5 height 5
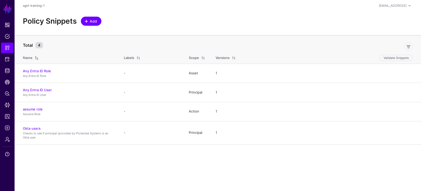
click at [97, 20] on span "Add" at bounding box center [93, 20] width 9 height 5
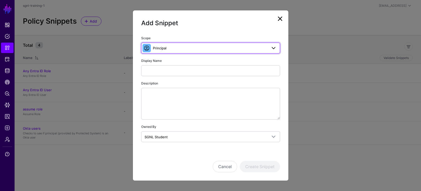
click at [198, 48] on span "Principal" at bounding box center [210, 48] width 114 height 6
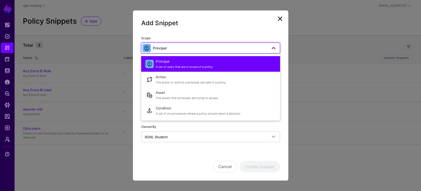
click at [168, 65] on span "A set of users that are in scope of a policy" at bounding box center [216, 67] width 120 height 4
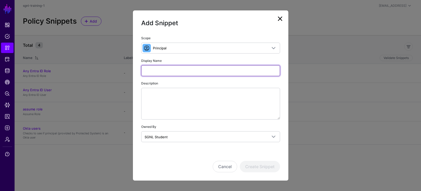
click at [160, 71] on input "Display Name" at bounding box center [210, 70] width 139 height 11
paste input "**********"
type input "**********"
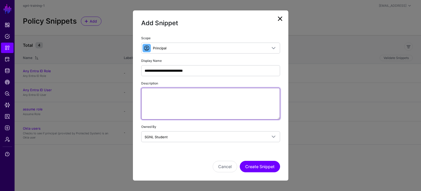
click at [173, 100] on textarea "Description" at bounding box center [210, 104] width 139 height 32
paste textarea "**********"
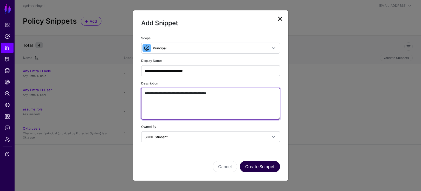
type textarea "**********"
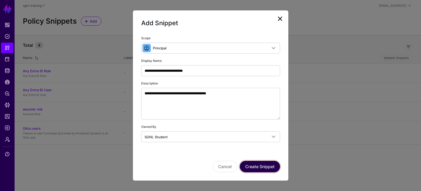
click at [269, 167] on button "Create Snippet" at bounding box center [260, 166] width 40 height 11
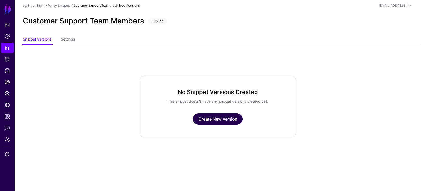
click at [221, 121] on link "Create New Version" at bounding box center [218, 118] width 50 height 11
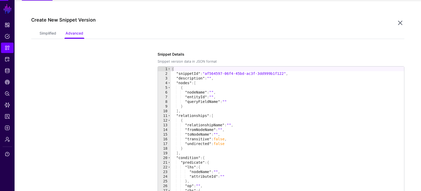
scroll to position [45, 0]
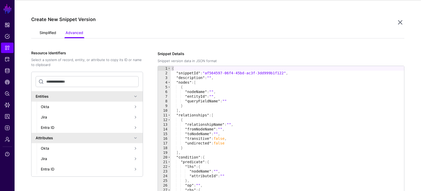
click at [50, 34] on link "Simplified" at bounding box center [48, 33] width 17 height 10
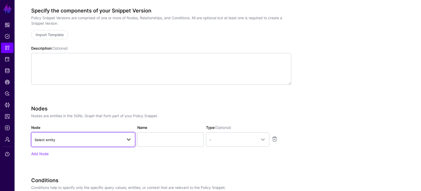
scroll to position [88, 0]
click at [62, 140] on span "Select entity" at bounding box center [79, 140] width 88 height 6
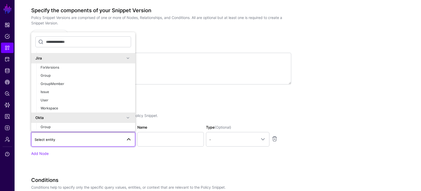
scroll to position [84, 0]
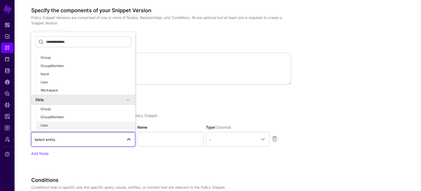
click at [45, 124] on span "User" at bounding box center [45, 125] width 8 height 4
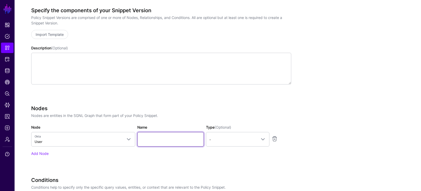
click at [152, 142] on input "Name" at bounding box center [170, 139] width 67 height 15
paste input "********"
type input "********"
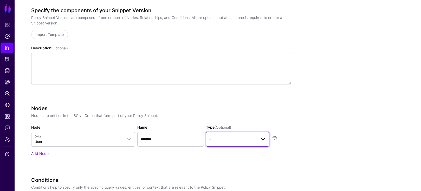
click at [245, 139] on span "-" at bounding box center [232, 140] width 47 height 6
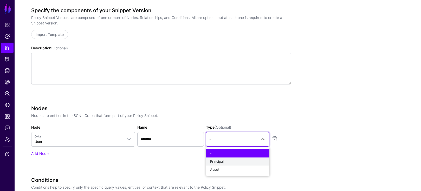
click at [220, 159] on span "Principal" at bounding box center [217, 161] width 14 height 4
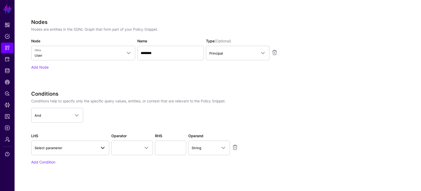
scroll to position [175, 0]
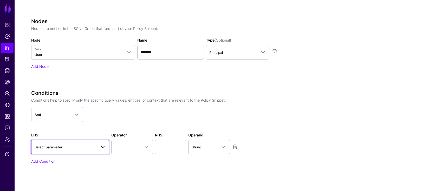
click at [61, 147] on span "Select parameter" at bounding box center [49, 147] width 28 height 4
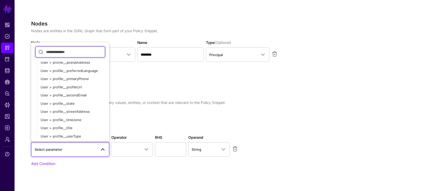
scroll to position [350, 0]
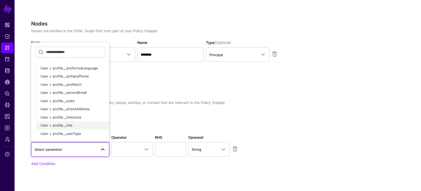
click at [53, 126] on span "User > profile__title" at bounding box center [57, 125] width 32 height 4
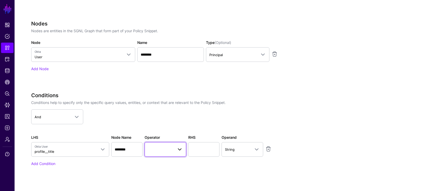
click at [168, 150] on span at bounding box center [165, 149] width 35 height 6
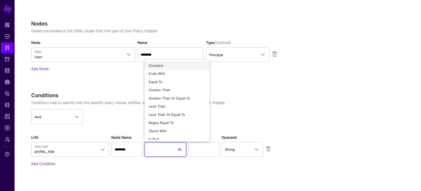
click at [162, 65] on span "Contains" at bounding box center [156, 65] width 14 height 4
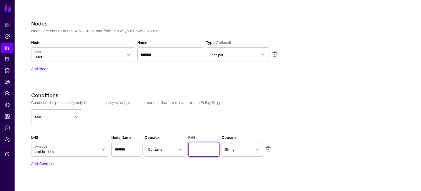
click at [206, 148] on input "text" at bounding box center [203, 149] width 31 height 15
paste input "*******"
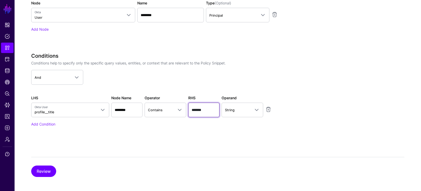
scroll to position [215, 0]
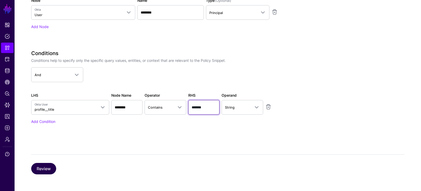
type input "*******"
click at [45, 168] on button "Review" at bounding box center [43, 168] width 25 height 11
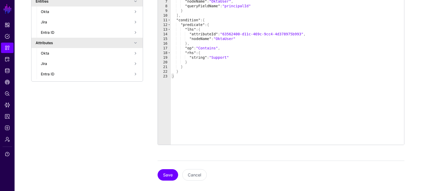
scroll to position [146, 0]
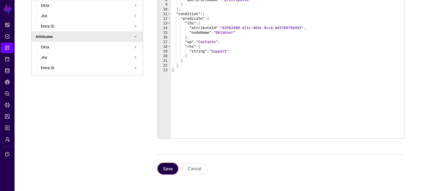
click at [173, 169] on button "Save" at bounding box center [167, 168] width 21 height 11
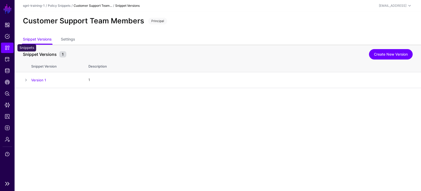
click at [11, 46] on link "Snippets" at bounding box center [7, 48] width 12 height 10
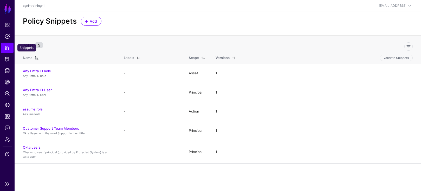
click at [7, 48] on span "Snippets" at bounding box center [7, 47] width 5 height 5
click at [93, 19] on span "Add" at bounding box center [93, 20] width 9 height 5
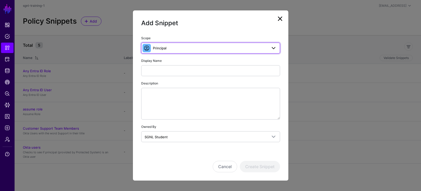
click at [169, 46] on span "Principal" at bounding box center [210, 48] width 114 height 6
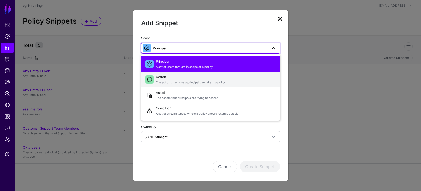
click at [166, 78] on span "Action The action or actions a principal can take in a policy" at bounding box center [216, 79] width 120 height 12
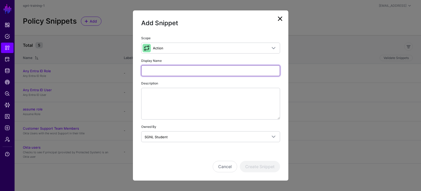
click at [155, 71] on input "Display Name" at bounding box center [210, 70] width 139 height 11
paste input "******"
type input "******"
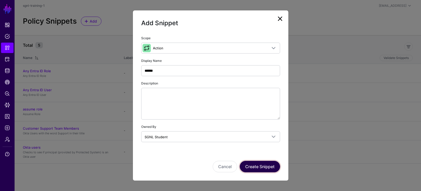
click at [262, 167] on button "Create Snippet" at bounding box center [260, 166] width 40 height 11
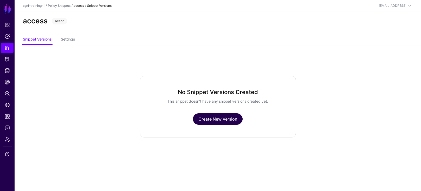
click at [225, 123] on link "Create New Version" at bounding box center [218, 118] width 50 height 11
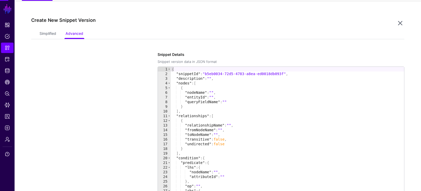
scroll to position [45, 0]
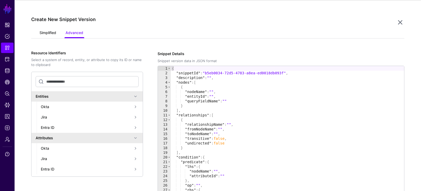
click at [41, 31] on link "Simplified" at bounding box center [48, 33] width 17 height 10
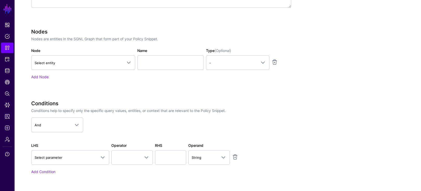
scroll to position [168, 0]
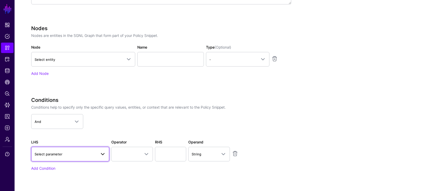
click at [58, 153] on span "Select parameter" at bounding box center [49, 154] width 28 height 4
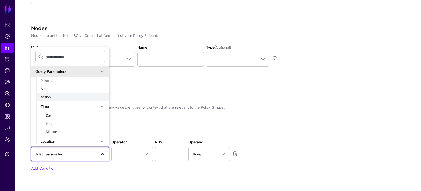
click at [49, 96] on span "Action" at bounding box center [46, 97] width 10 height 4
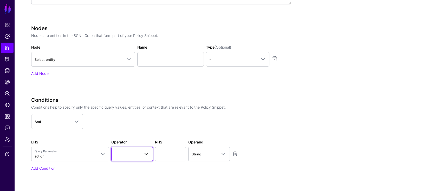
click at [134, 156] on span at bounding box center [132, 154] width 35 height 6
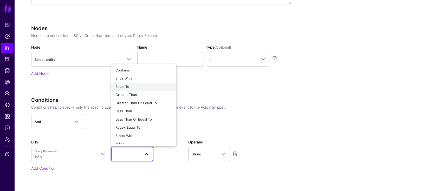
click at [131, 87] on div "Equal To" at bounding box center [143, 86] width 57 height 5
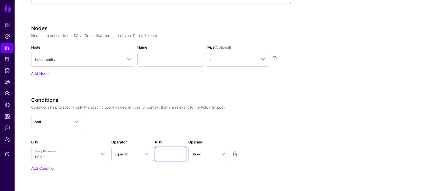
click at [166, 154] on input "text" at bounding box center [170, 154] width 31 height 15
paste input "******"
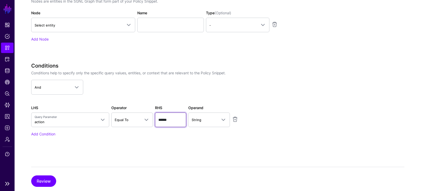
scroll to position [203, 0]
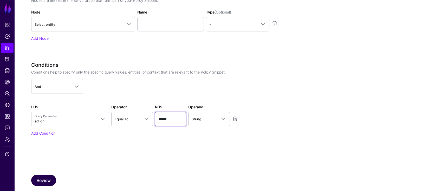
type input "******"
click at [41, 179] on button "Review" at bounding box center [43, 180] width 25 height 11
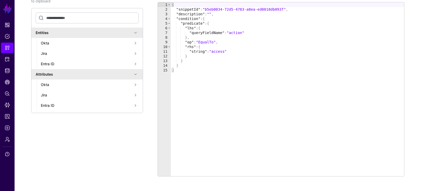
scroll to position [127, 0]
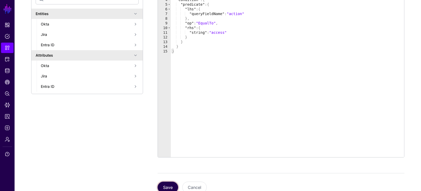
click at [167, 183] on button "Save" at bounding box center [167, 187] width 21 height 11
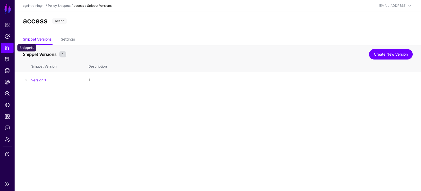
click at [6, 49] on span "Snippets" at bounding box center [7, 47] width 5 height 5
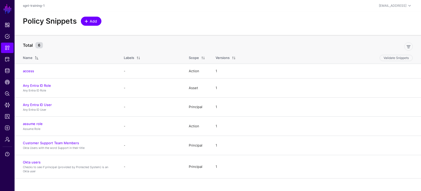
click at [93, 21] on span "Add" at bounding box center [93, 20] width 9 height 5
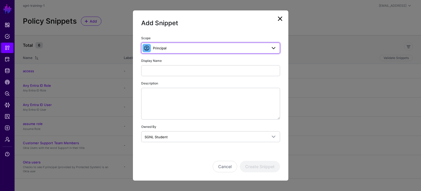
click at [176, 48] on span "Principal" at bounding box center [210, 48] width 114 height 6
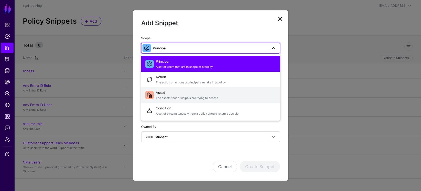
click at [160, 94] on span "Asset The assets that principals are trying to access" at bounding box center [216, 95] width 120 height 12
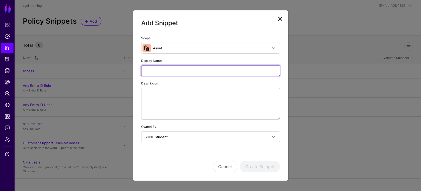
click at [158, 71] on input "Display Name" at bounding box center [210, 70] width 139 height 11
paste input "**********"
type input "**********"
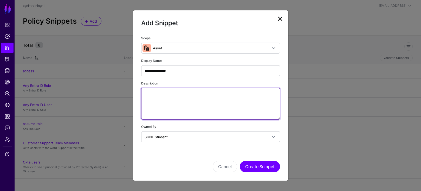
click at [161, 103] on textarea "Description" at bounding box center [210, 104] width 139 height 32
paste textarea "**********"
type textarea "**********"
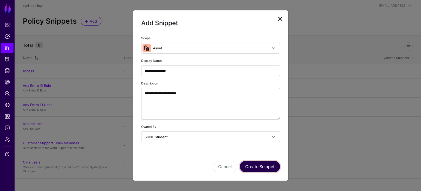
click at [261, 166] on button "Create Snippet" at bounding box center [260, 166] width 40 height 11
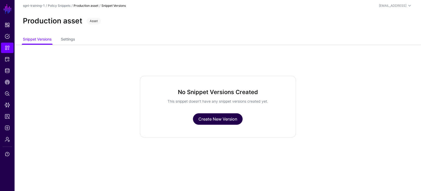
click at [212, 117] on link "Create New Version" at bounding box center [218, 118] width 50 height 11
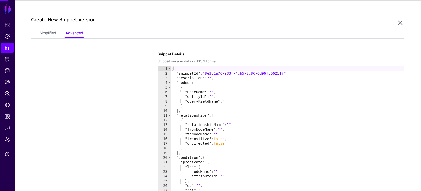
scroll to position [45, 0]
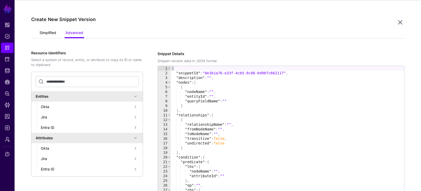
click at [48, 34] on link "Simplified" at bounding box center [48, 33] width 17 height 10
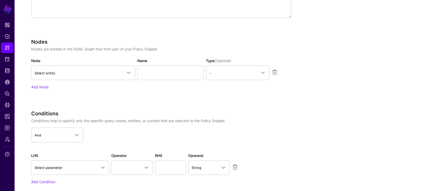
scroll to position [156, 0]
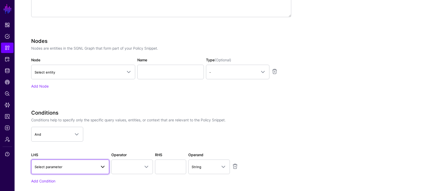
click at [52, 166] on span "Select parameter" at bounding box center [49, 167] width 28 height 4
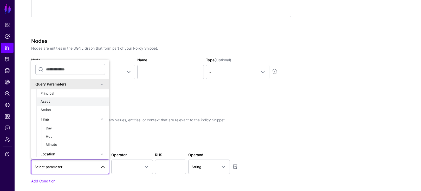
click at [49, 102] on span "Asset" at bounding box center [45, 101] width 9 height 4
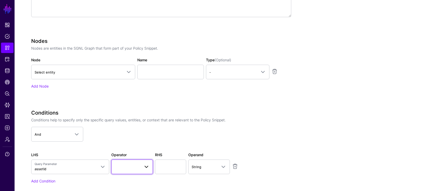
click at [123, 173] on link at bounding box center [132, 167] width 42 height 15
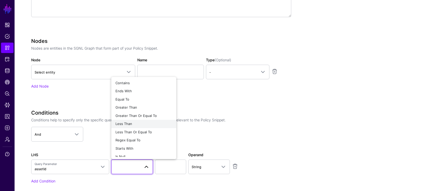
scroll to position [4, 0]
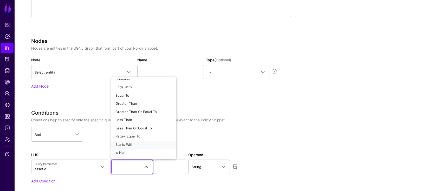
click at [124, 144] on span "Starts With" at bounding box center [124, 144] width 18 height 4
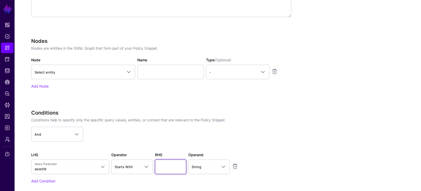
click at [167, 170] on input "text" at bounding box center [170, 167] width 31 height 15
paste input "**********"
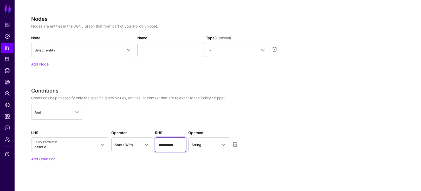
scroll to position [179, 0]
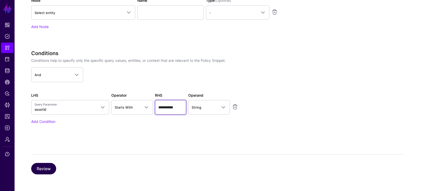
type input "**********"
click at [45, 169] on button "Review" at bounding box center [43, 168] width 25 height 11
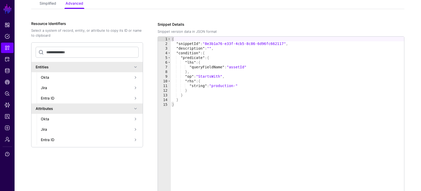
scroll to position [72, 0]
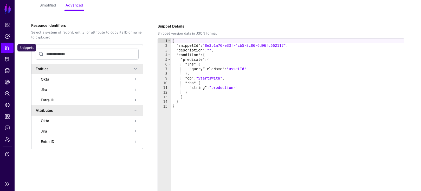
click at [6, 48] on span "Snippets" at bounding box center [7, 47] width 5 height 5
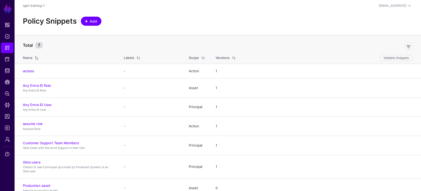
click at [93, 23] on span "Add" at bounding box center [93, 20] width 9 height 5
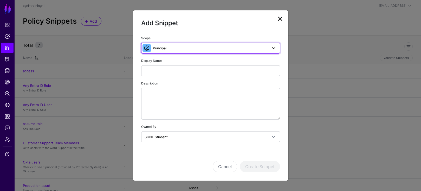
click at [180, 50] on span "Principal" at bounding box center [210, 48] width 114 height 6
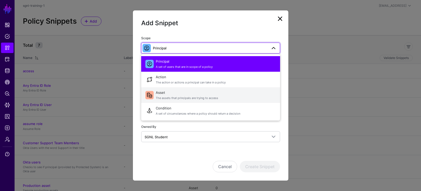
click at [157, 94] on span "Asset The assets that principals are trying to access" at bounding box center [216, 95] width 120 height 12
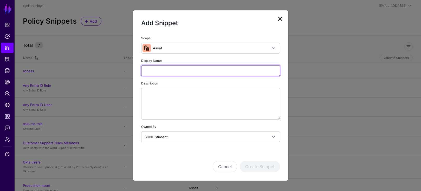
click at [154, 71] on input "Display Name" at bounding box center [210, 70] width 139 height 11
paste input "******"
type input "******"
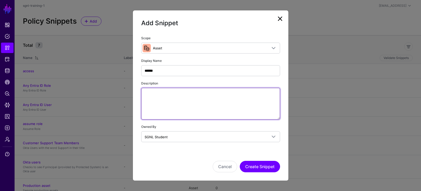
click at [167, 97] on textarea "Description" at bounding box center [210, 104] width 139 height 32
paste textarea "**********"
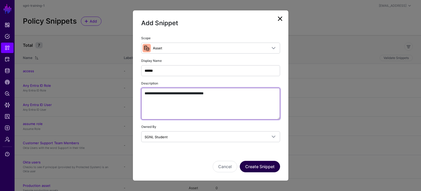
type textarea "**********"
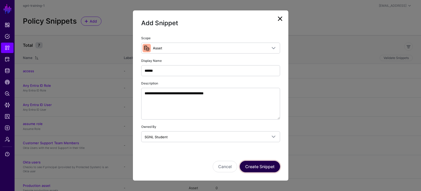
drag, startPoint x: 258, startPoint y: 167, endPoint x: 254, endPoint y: 165, distance: 4.3
click at [258, 166] on button "Create Snippet" at bounding box center [260, 166] width 40 height 11
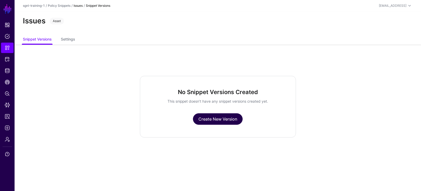
click at [205, 120] on link "Create New Version" at bounding box center [218, 118] width 50 height 11
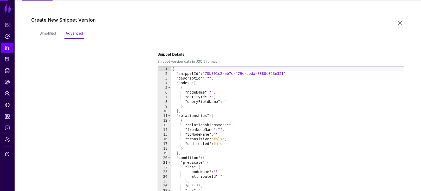
scroll to position [45, 0]
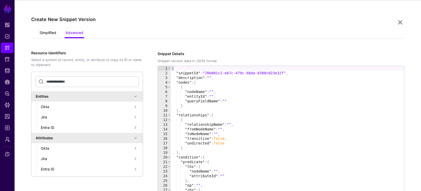
click at [50, 33] on link "Simplified" at bounding box center [48, 33] width 17 height 10
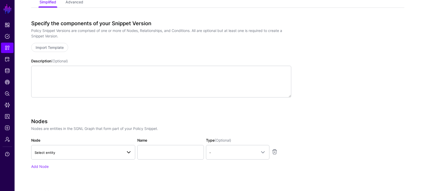
scroll to position [88, 0]
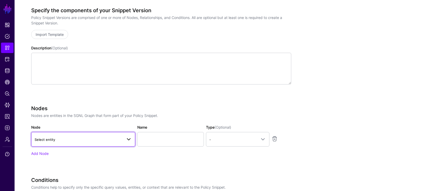
click at [56, 139] on span "Select entity" at bounding box center [79, 140] width 88 height 6
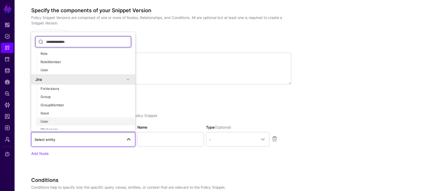
scroll to position [45, 0]
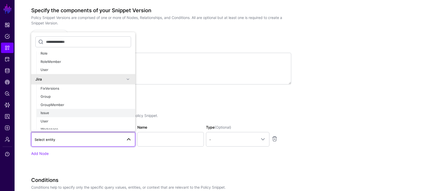
click at [48, 114] on span "Issue" at bounding box center [45, 113] width 9 height 4
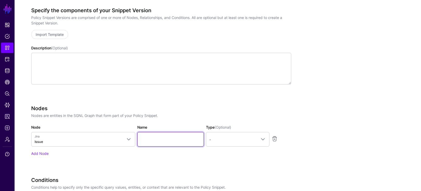
click at [165, 135] on input "Name" at bounding box center [170, 139] width 67 height 15
paste input "*********"
type input "*********"
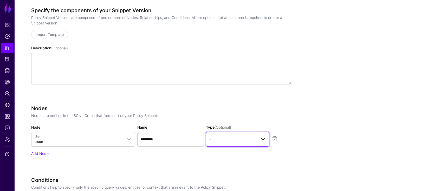
click at [229, 139] on span "-" at bounding box center [232, 140] width 47 height 6
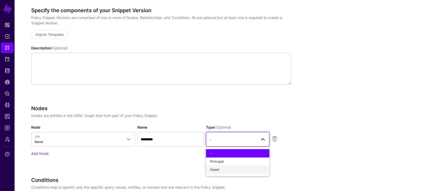
click at [217, 171] on span "Asset" at bounding box center [214, 169] width 9 height 4
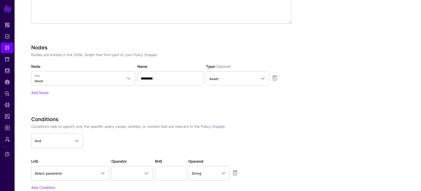
scroll to position [150, 0]
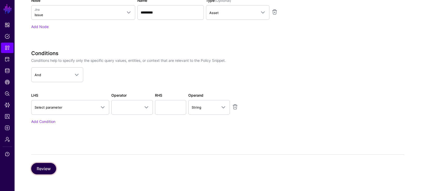
click at [45, 166] on button "Review" at bounding box center [43, 168] width 25 height 11
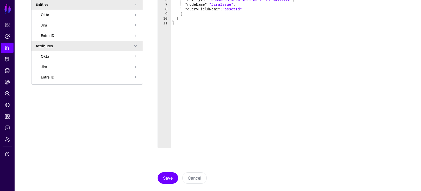
scroll to position [146, 0]
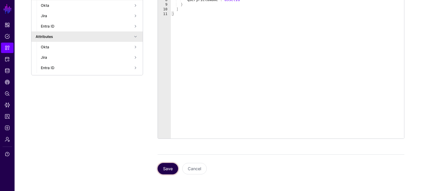
click at [165, 170] on button "Save" at bounding box center [167, 168] width 21 height 11
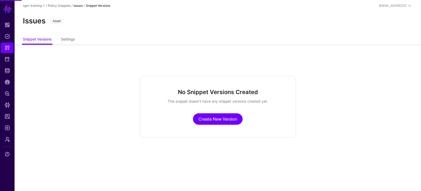
scroll to position [0, 0]
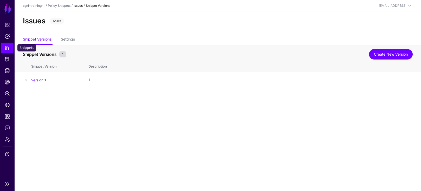
click at [4, 46] on link "Snippets" at bounding box center [7, 48] width 12 height 10
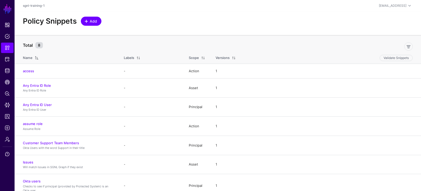
click at [90, 20] on span "Add" at bounding box center [93, 20] width 9 height 5
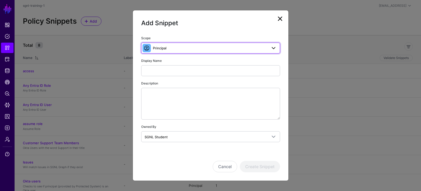
click at [175, 48] on span "Principal" at bounding box center [210, 48] width 114 height 6
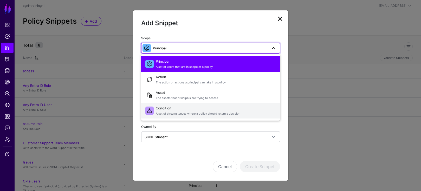
click at [161, 107] on span "Condition A set of circumstances where a policy should return a decision" at bounding box center [216, 110] width 120 height 12
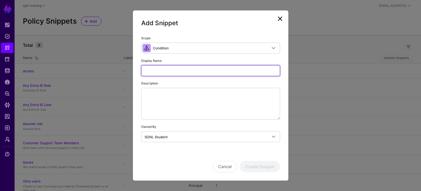
click at [162, 72] on input "Display Name" at bounding box center [210, 70] width 139 height 11
paste input "**********"
type input "**********"
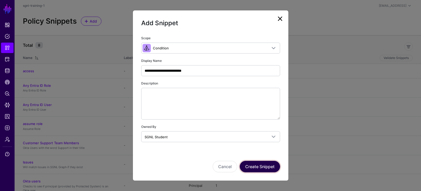
click at [261, 168] on button "Create Snippet" at bounding box center [260, 166] width 40 height 11
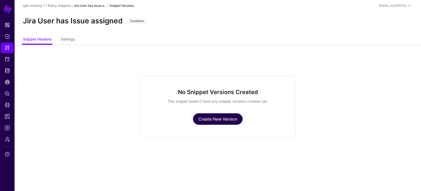
click at [219, 121] on link "Create New Version" at bounding box center [218, 118] width 50 height 11
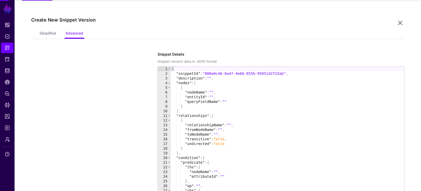
scroll to position [45, 0]
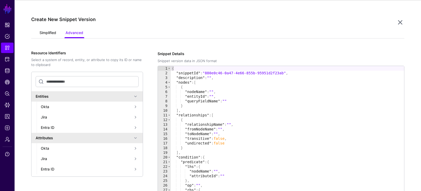
click at [50, 33] on link "Simplified" at bounding box center [48, 33] width 17 height 10
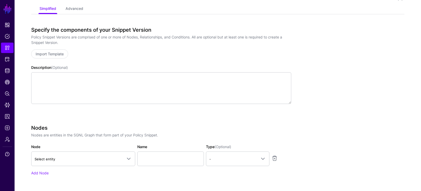
scroll to position [83, 0]
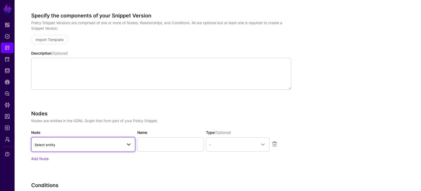
click at [53, 144] on span "Select entity" at bounding box center [45, 145] width 21 height 4
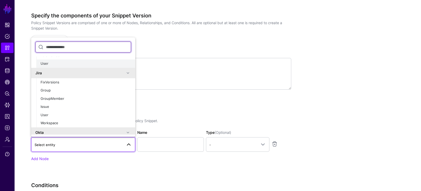
scroll to position [57, 0]
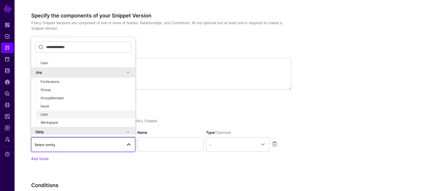
click at [50, 115] on div "User" at bounding box center [86, 114] width 90 height 5
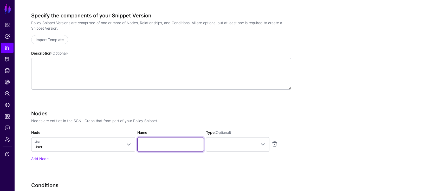
click at [159, 144] on input "Name" at bounding box center [170, 144] width 67 height 15
paste input "********"
type input "********"
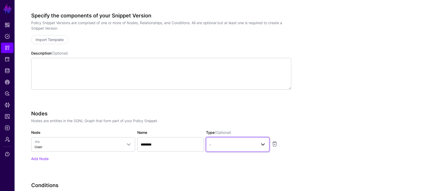
click at [234, 146] on span "-" at bounding box center [232, 145] width 47 height 6
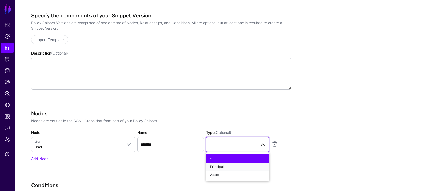
click at [216, 168] on span "Principal" at bounding box center [217, 167] width 14 height 4
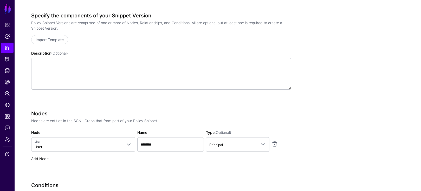
click at [37, 158] on link "Add Node" at bounding box center [39, 158] width 17 height 4
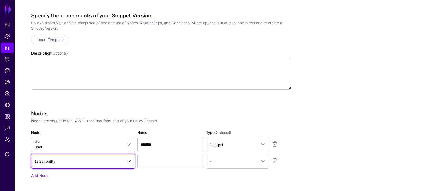
click at [65, 163] on span "Select entity" at bounding box center [79, 162] width 88 height 6
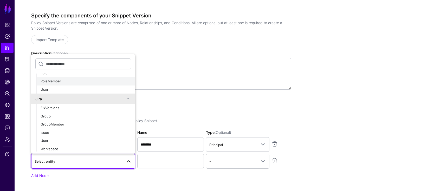
scroll to position [55, 0]
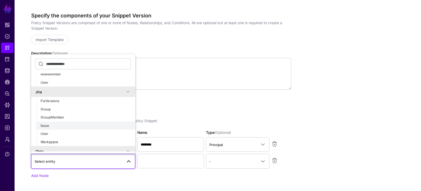
click at [48, 124] on span "Issue" at bounding box center [45, 125] width 9 height 4
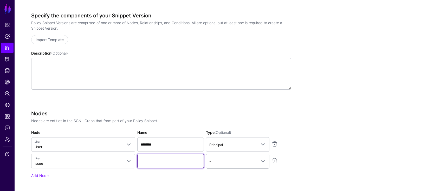
click at [149, 163] on input "Name" at bounding box center [170, 161] width 67 height 15
paste input "*********"
type input "*********"
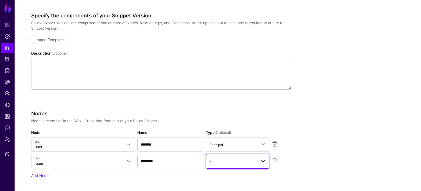
click at [238, 161] on span "-" at bounding box center [232, 162] width 47 height 6
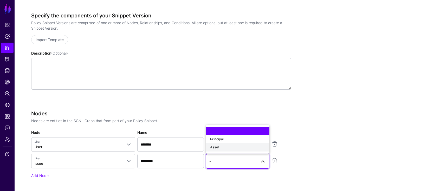
click at [221, 148] on div "Asset" at bounding box center [237, 147] width 55 height 5
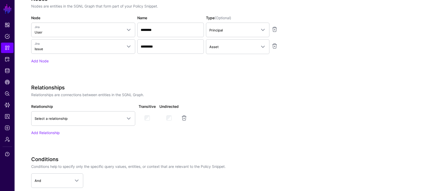
scroll to position [197, 0]
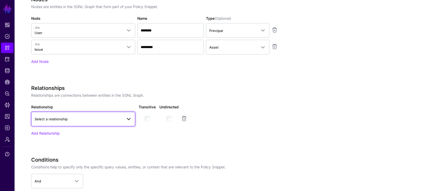
click at [41, 121] on span "Select a relationship" at bounding box center [79, 119] width 88 height 6
type input "***"
click at [62, 121] on span "Select a relationship" at bounding box center [79, 119] width 88 height 6
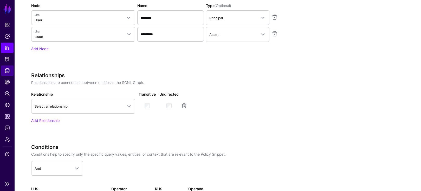
scroll to position [211, 0]
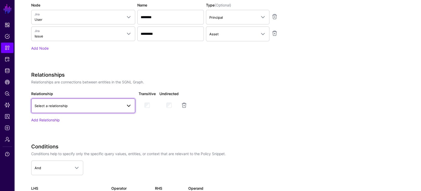
click at [66, 106] on span "Select a relationship" at bounding box center [51, 106] width 33 height 4
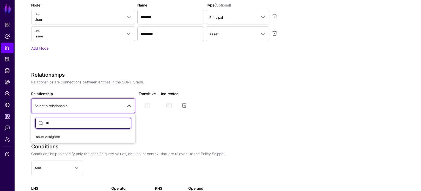
type input "*"
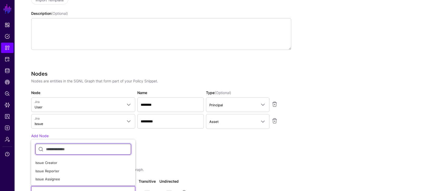
scroll to position [122, 0]
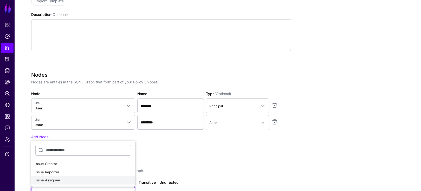
click at [55, 179] on span "Issue Assignee" at bounding box center [47, 180] width 25 height 4
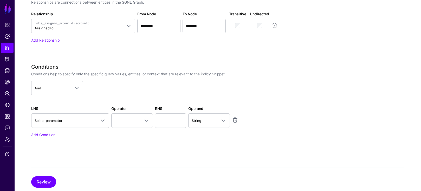
scroll to position [304, 0]
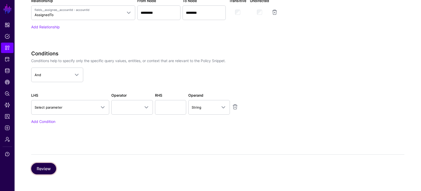
click at [45, 169] on button "Review" at bounding box center [43, 168] width 25 height 11
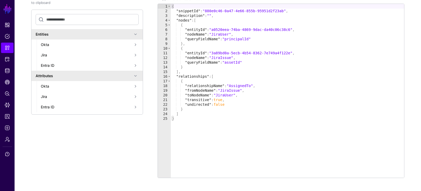
scroll to position [146, 0]
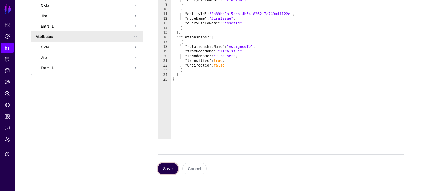
click at [168, 167] on button "Save" at bounding box center [167, 168] width 21 height 11
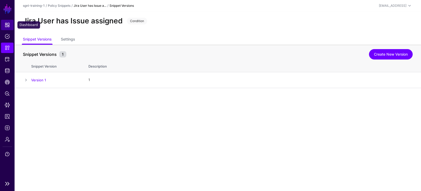
click at [8, 25] on span "Dashboard" at bounding box center [7, 24] width 5 height 5
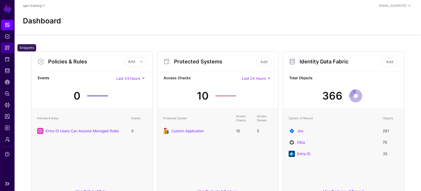
click at [7, 47] on span "Snippets" at bounding box center [7, 47] width 5 height 5
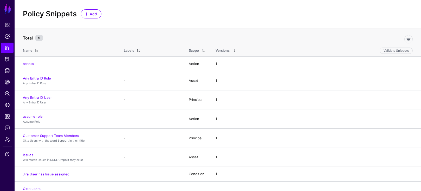
scroll to position [4, 0]
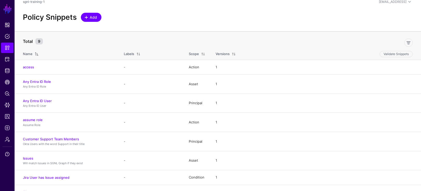
click at [93, 17] on span "Add" at bounding box center [93, 17] width 9 height 5
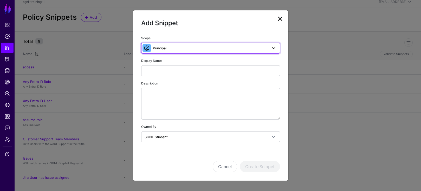
click at [186, 49] on span "Principal" at bounding box center [210, 48] width 114 height 6
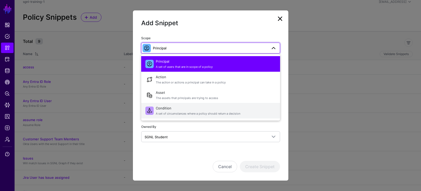
click at [165, 112] on span "A set of circumstances where a policy should return a decision" at bounding box center [216, 113] width 120 height 4
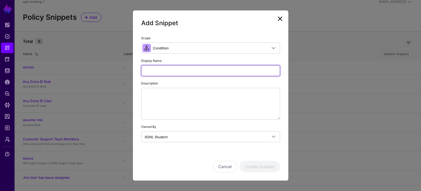
click at [153, 70] on input "Display Name" at bounding box center [210, 70] width 139 height 11
paste input "**********"
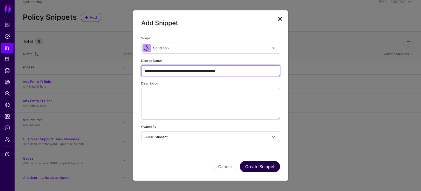
type input "**********"
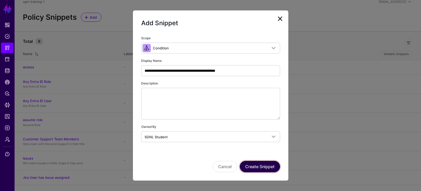
click at [248, 165] on button "Create Snippet" at bounding box center [260, 166] width 40 height 11
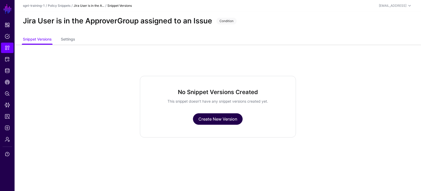
click at [214, 120] on link "Create New Version" at bounding box center [218, 118] width 50 height 11
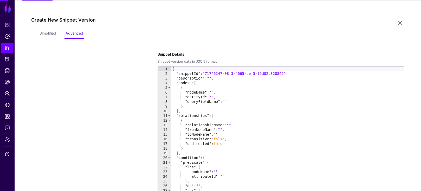
scroll to position [45, 0]
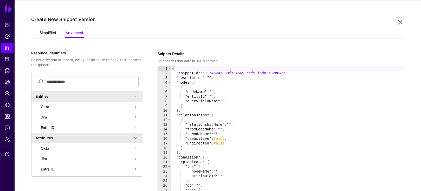
click at [43, 34] on link "Simplified" at bounding box center [48, 33] width 17 height 10
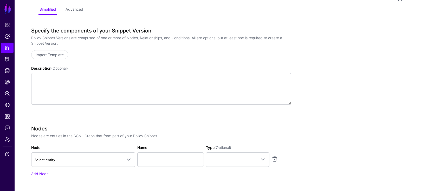
scroll to position [91, 0]
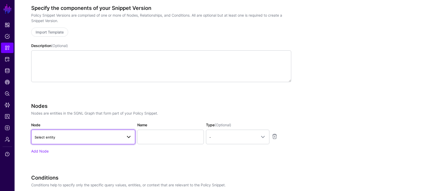
click at [63, 138] on span "Select entity" at bounding box center [79, 137] width 88 height 6
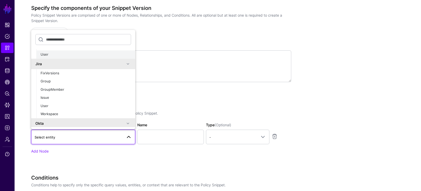
scroll to position [62, 0]
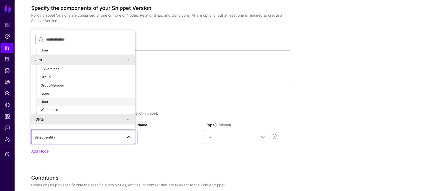
click at [50, 102] on div "User" at bounding box center [86, 101] width 90 height 5
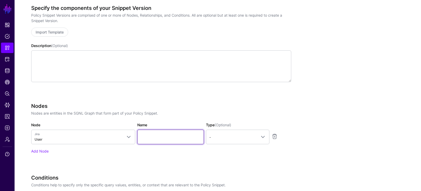
click at [161, 136] on input "Name" at bounding box center [170, 137] width 67 height 15
paste input "********"
type input "********"
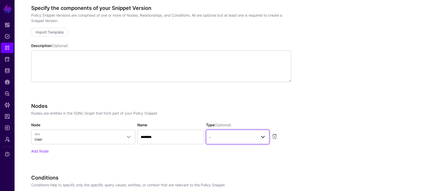
click at [235, 140] on link "-" at bounding box center [237, 137] width 63 height 15
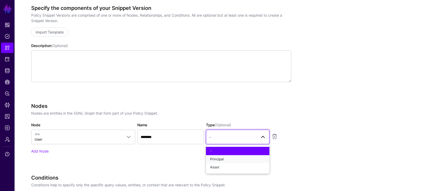
click at [222, 157] on span "Principal" at bounding box center [217, 159] width 14 height 4
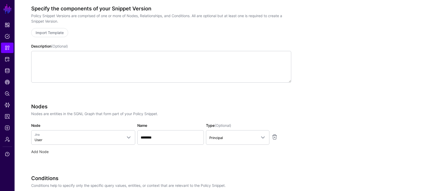
click at [36, 151] on link "Add Node" at bounding box center [39, 151] width 17 height 4
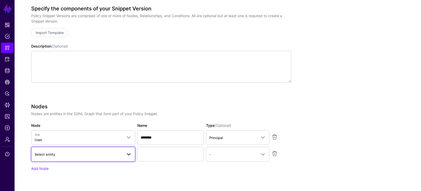
click at [67, 150] on link "Select entity" at bounding box center [83, 154] width 104 height 15
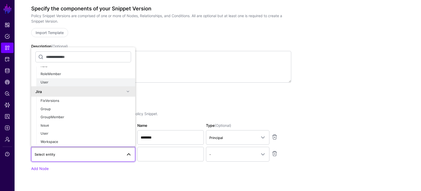
scroll to position [60, 0]
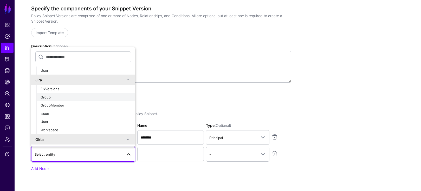
click at [55, 99] on div "Group" at bounding box center [86, 97] width 90 height 5
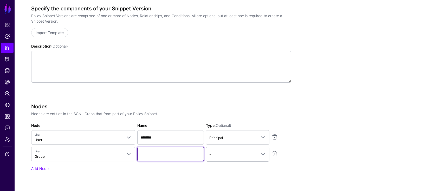
click at [150, 154] on input "Name" at bounding box center [170, 154] width 67 height 15
paste input "*********"
type input "*********"
click at [44, 168] on link "Add Node" at bounding box center [39, 168] width 17 height 4
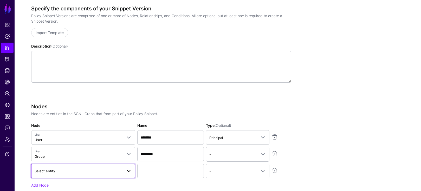
click at [50, 172] on span "Select entity" at bounding box center [45, 171] width 21 height 4
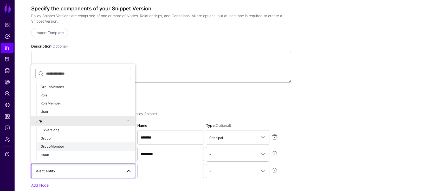
scroll to position [37, 0]
click at [52, 151] on div "Issue" at bounding box center [86, 152] width 90 height 5
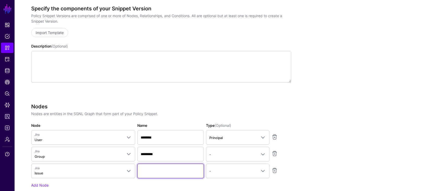
click at [150, 169] on input "Name" at bounding box center [170, 171] width 67 height 15
paste input "*********"
type input "*********"
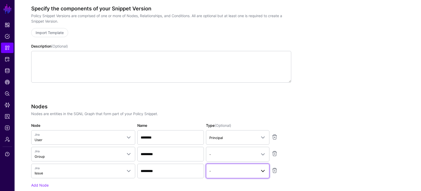
click at [236, 173] on span "-" at bounding box center [232, 171] width 47 height 6
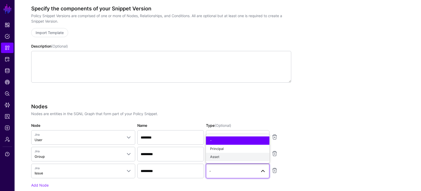
click at [224, 156] on div "Asset" at bounding box center [237, 156] width 55 height 5
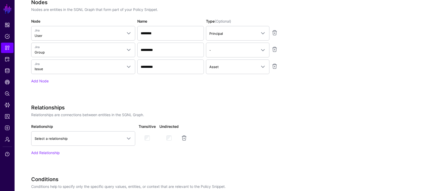
scroll to position [195, 0]
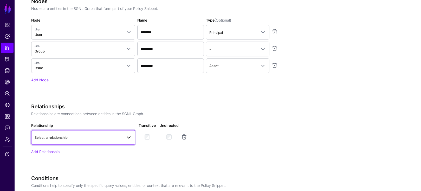
click at [68, 135] on span "Select a relationship" at bounding box center [79, 138] width 88 height 6
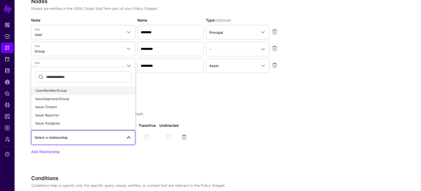
click at [57, 90] on span "UserMemberGroup" at bounding box center [50, 90] width 31 height 4
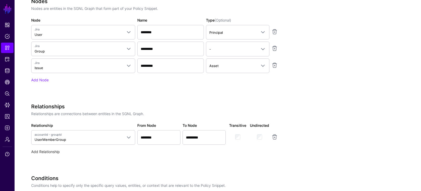
click at [42, 152] on link "Add Relationship" at bounding box center [45, 151] width 28 height 4
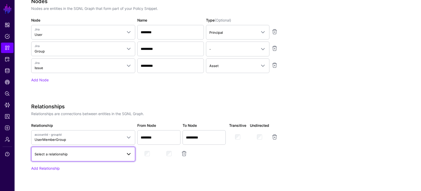
click at [67, 152] on span "Select a relationship" at bounding box center [79, 154] width 88 height 6
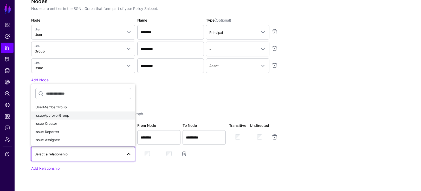
click at [61, 117] on span "IssueApproverGroup" at bounding box center [52, 115] width 34 height 4
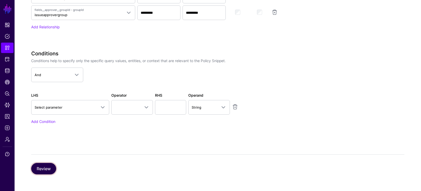
click at [43, 165] on button "Review" at bounding box center [43, 168] width 25 height 11
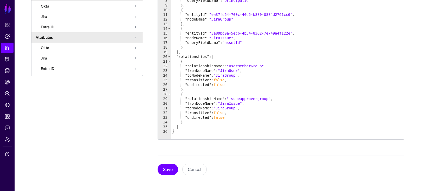
scroll to position [146, 0]
click at [165, 168] on button "Save" at bounding box center [167, 168] width 21 height 11
